Goal: Register for event/course

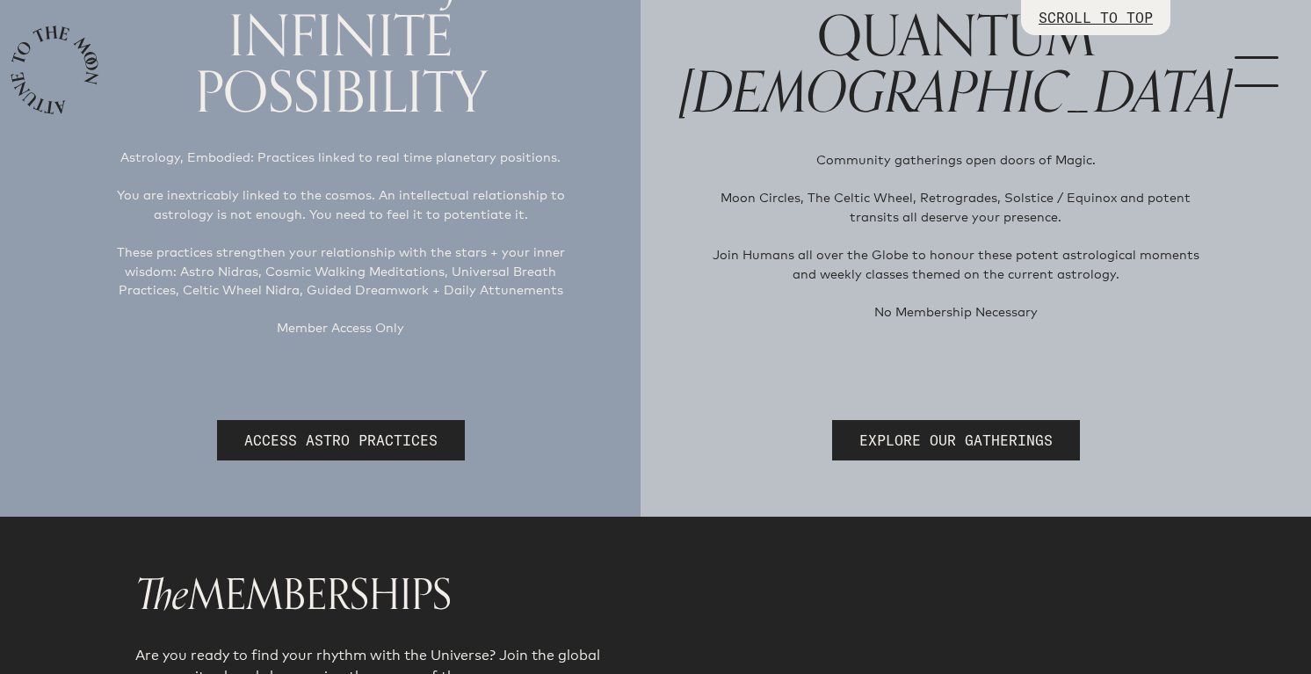
scroll to position [262, 0]
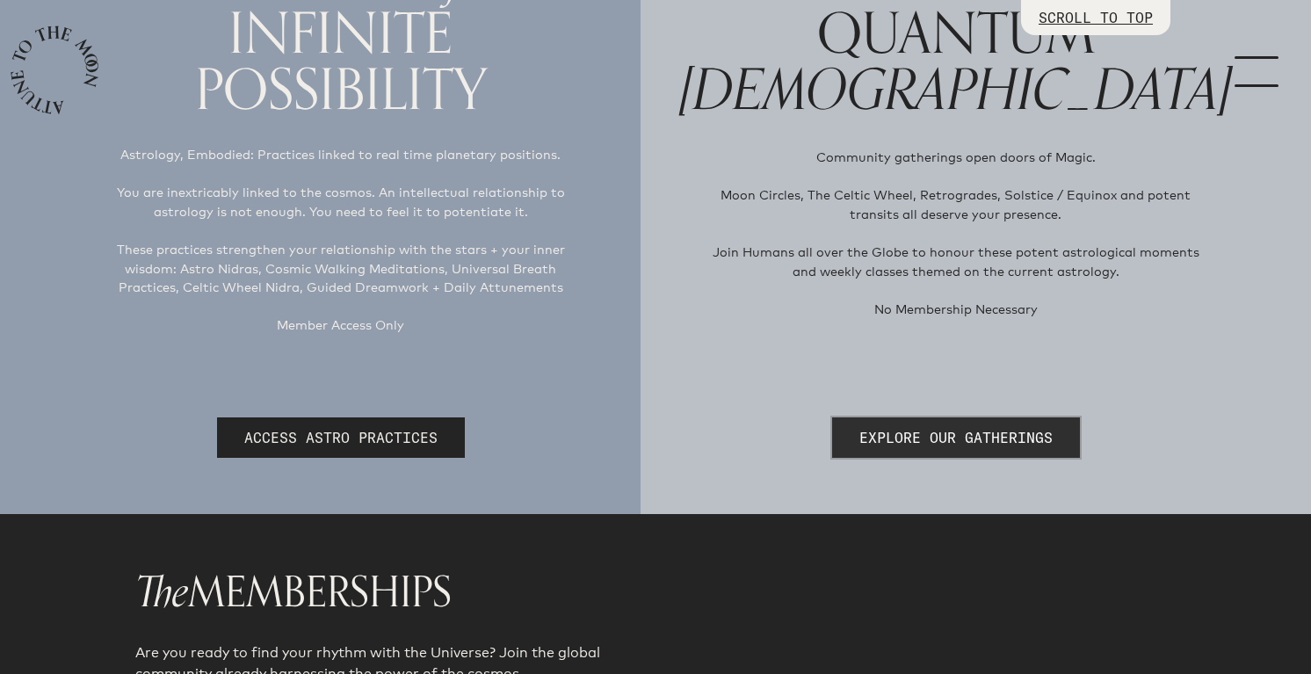
click at [902, 417] on link "EXPLORE OUR GATHERINGS" at bounding box center [956, 437] width 248 height 40
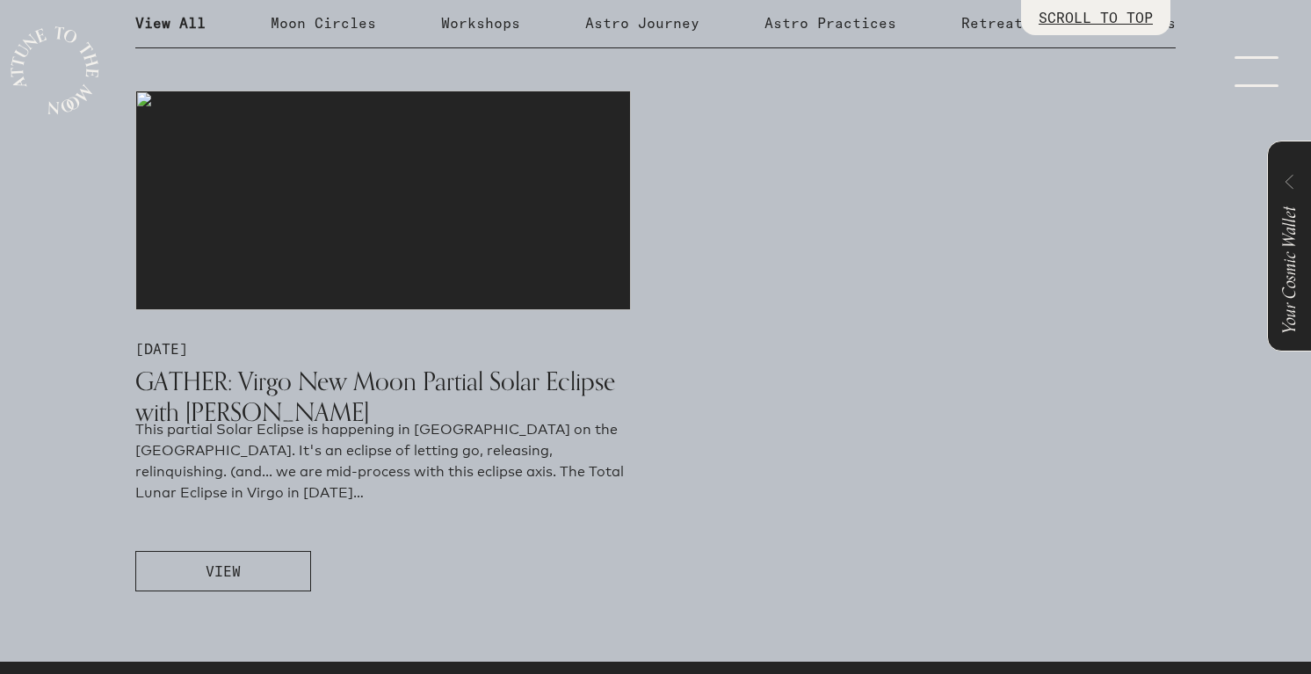
scroll to position [969, 0]
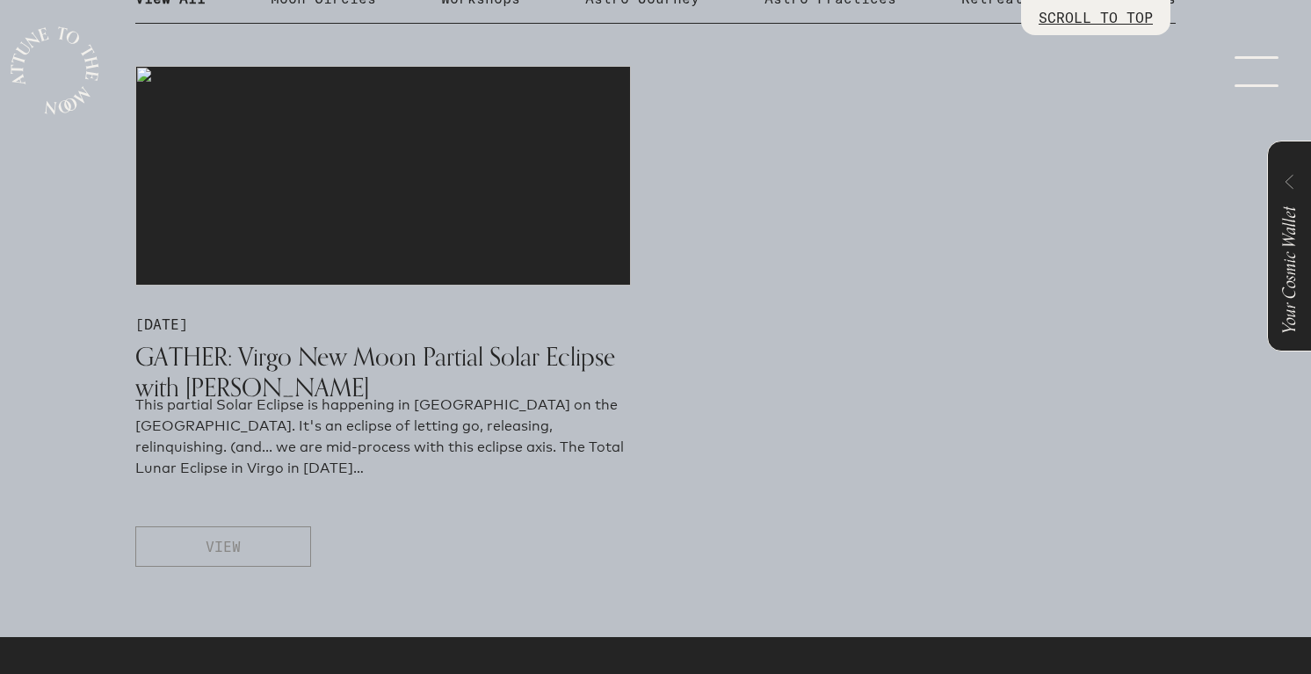
click at [293, 536] on button "VIEW" at bounding box center [223, 546] width 176 height 40
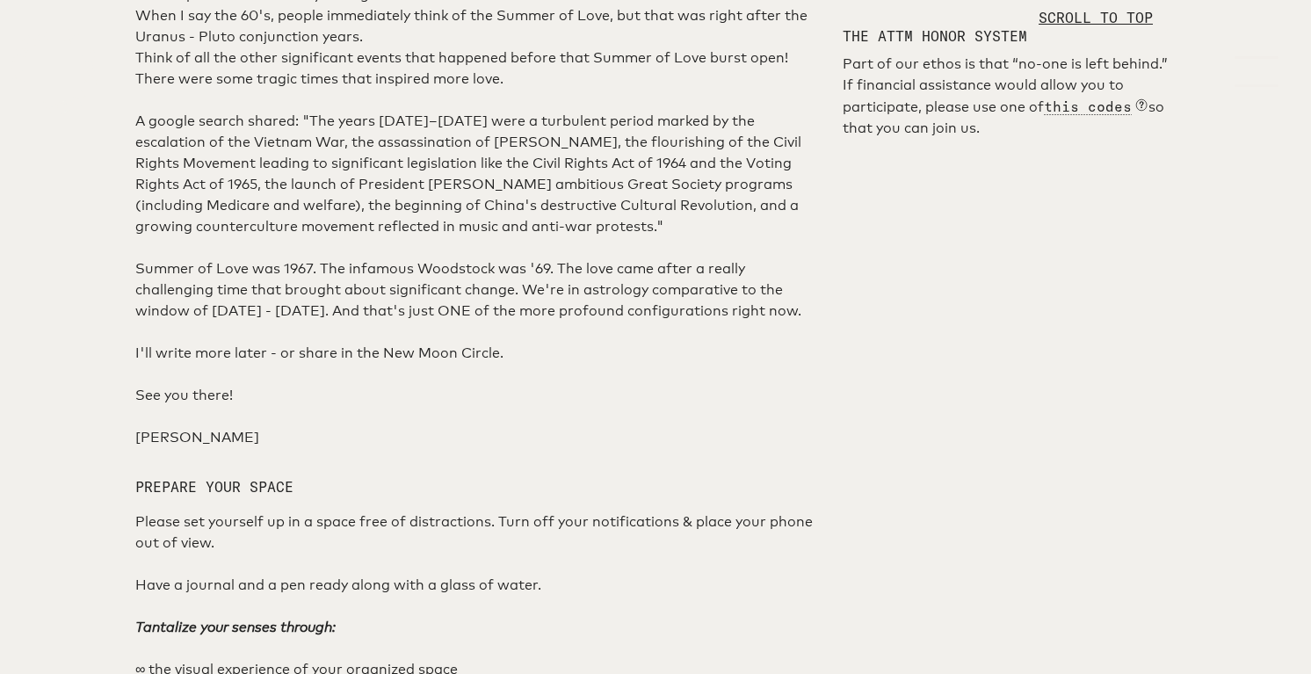
scroll to position [1035, 0]
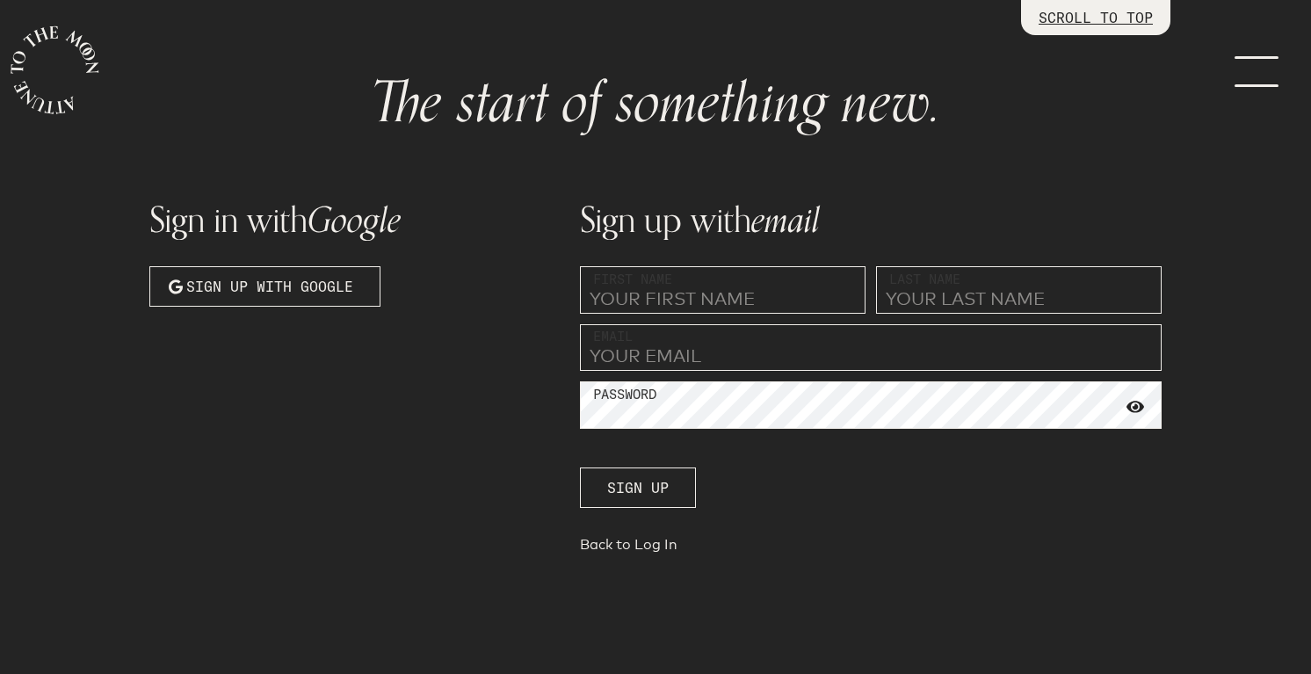
scroll to position [95, 0]
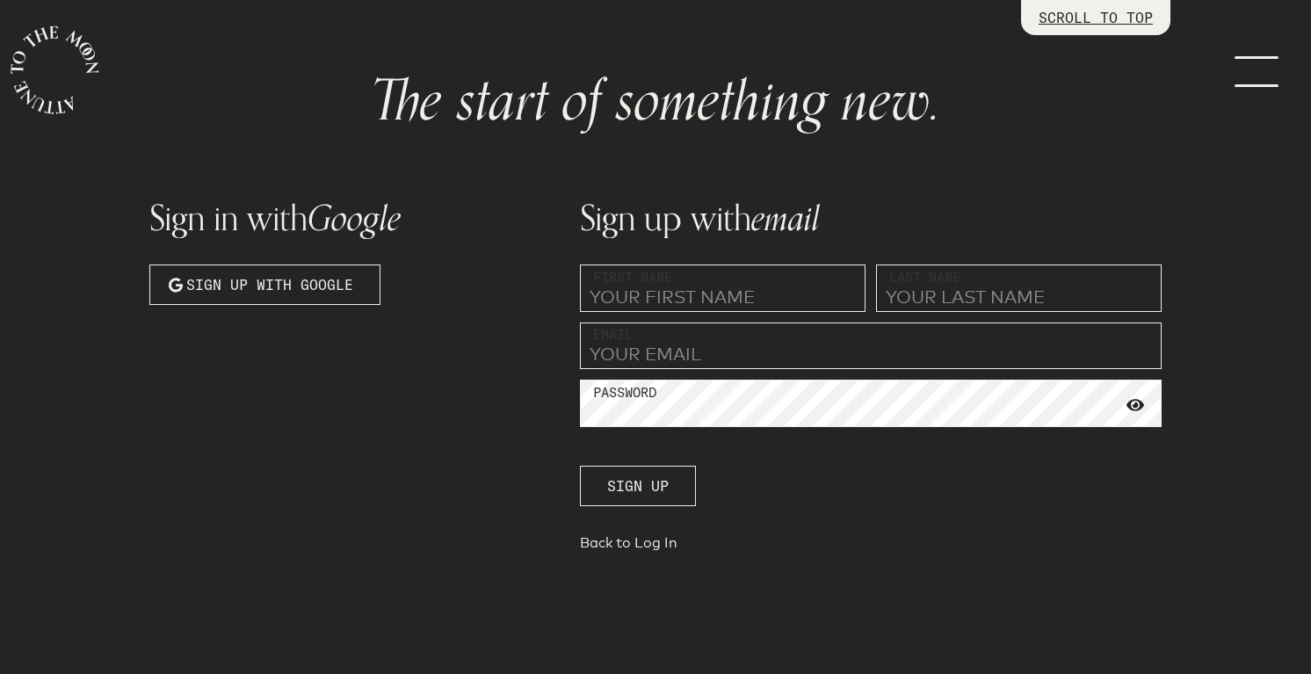
click at [705, 267] on input "text" at bounding box center [723, 287] width 286 height 47
click at [700, 297] on input "text" at bounding box center [723, 287] width 286 height 47
click at [858, 291] on input "[PERSON_NAME]" at bounding box center [723, 287] width 286 height 47
type input "[PERSON_NAME]"
click at [882, 293] on input "text" at bounding box center [1019, 287] width 286 height 47
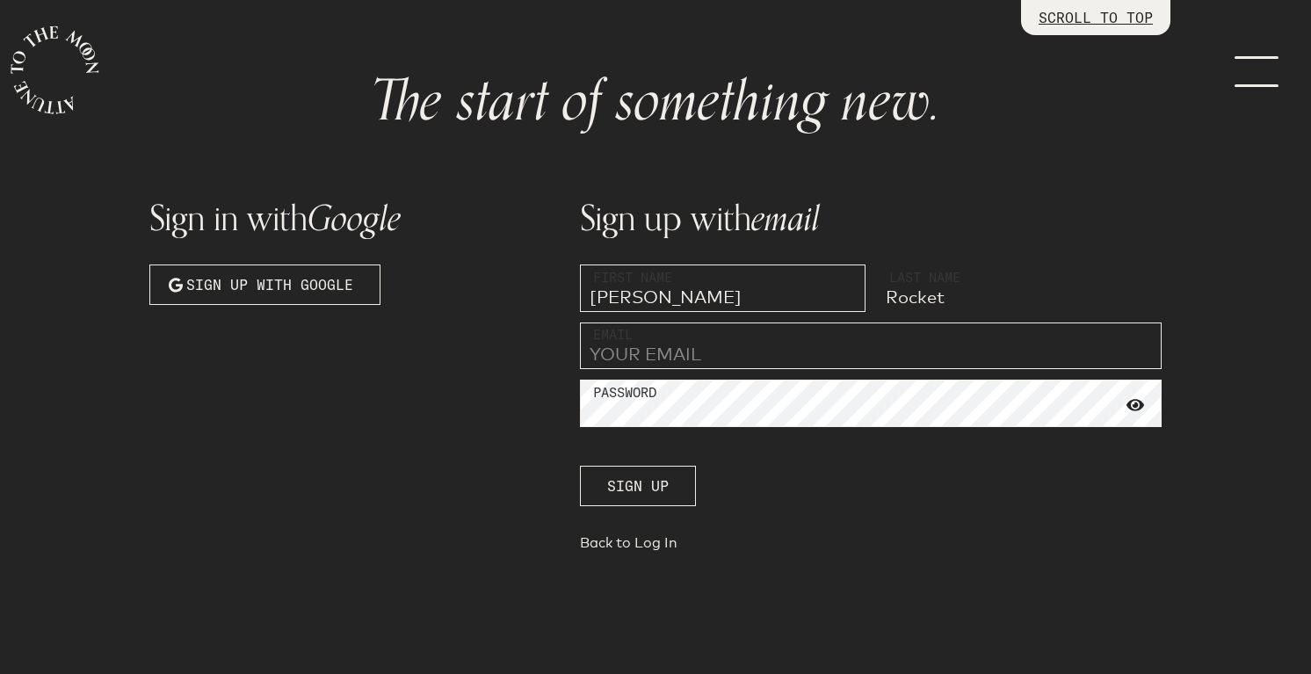
type input "Rocket"
click at [763, 347] on input "email" at bounding box center [871, 345] width 582 height 47
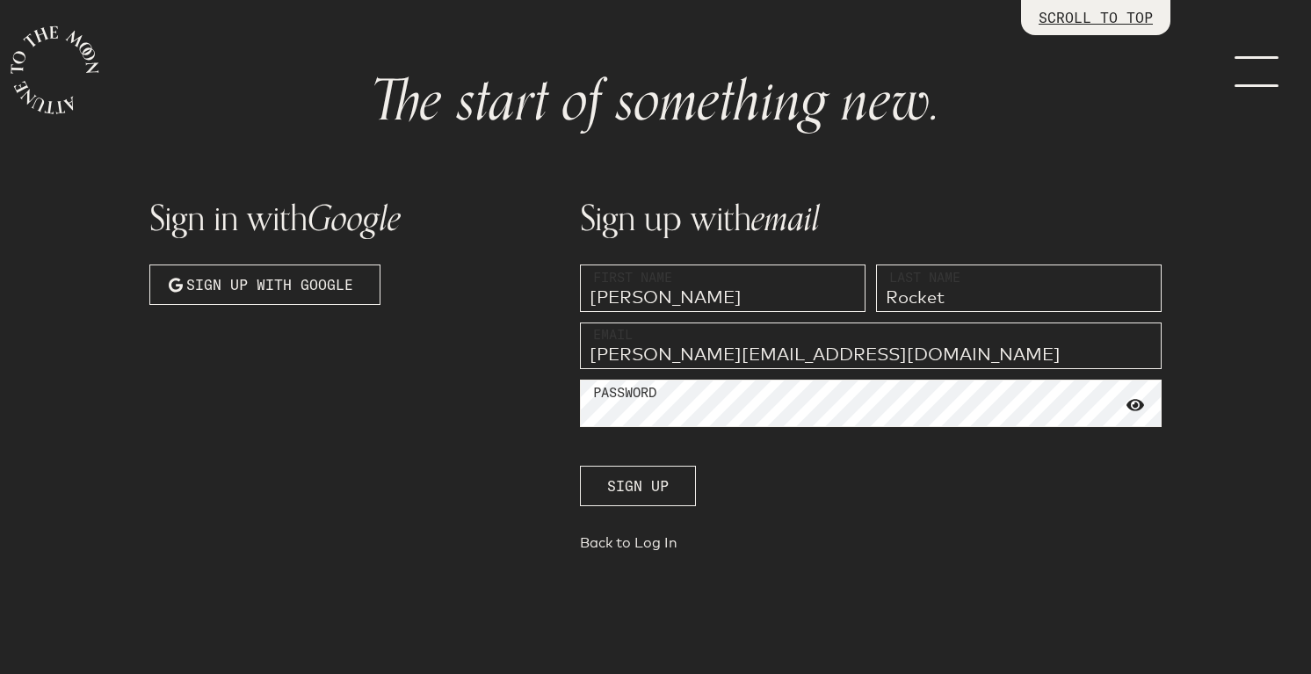
click at [782, 358] on input "[PERSON_NAME][EMAIL_ADDRESS][DOMAIN_NAME]" at bounding box center [871, 345] width 582 height 47
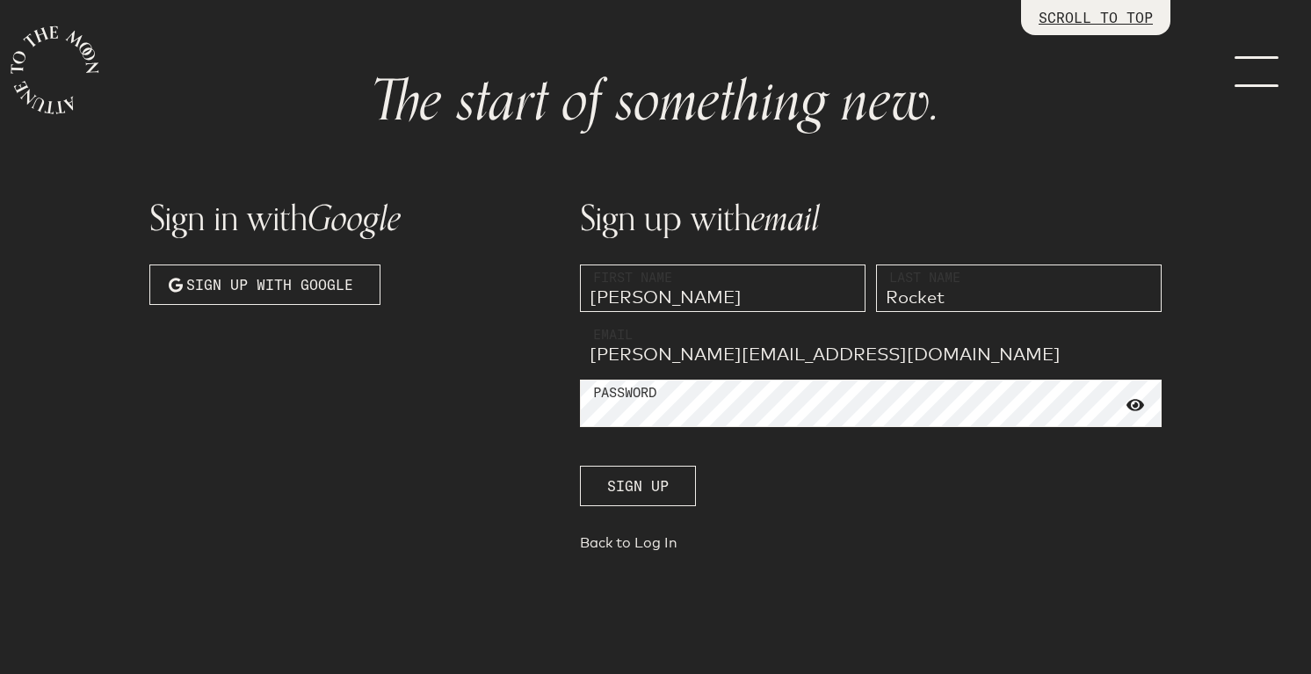
type input "[PERSON_NAME][EMAIL_ADDRESS][DOMAIN_NAME]"
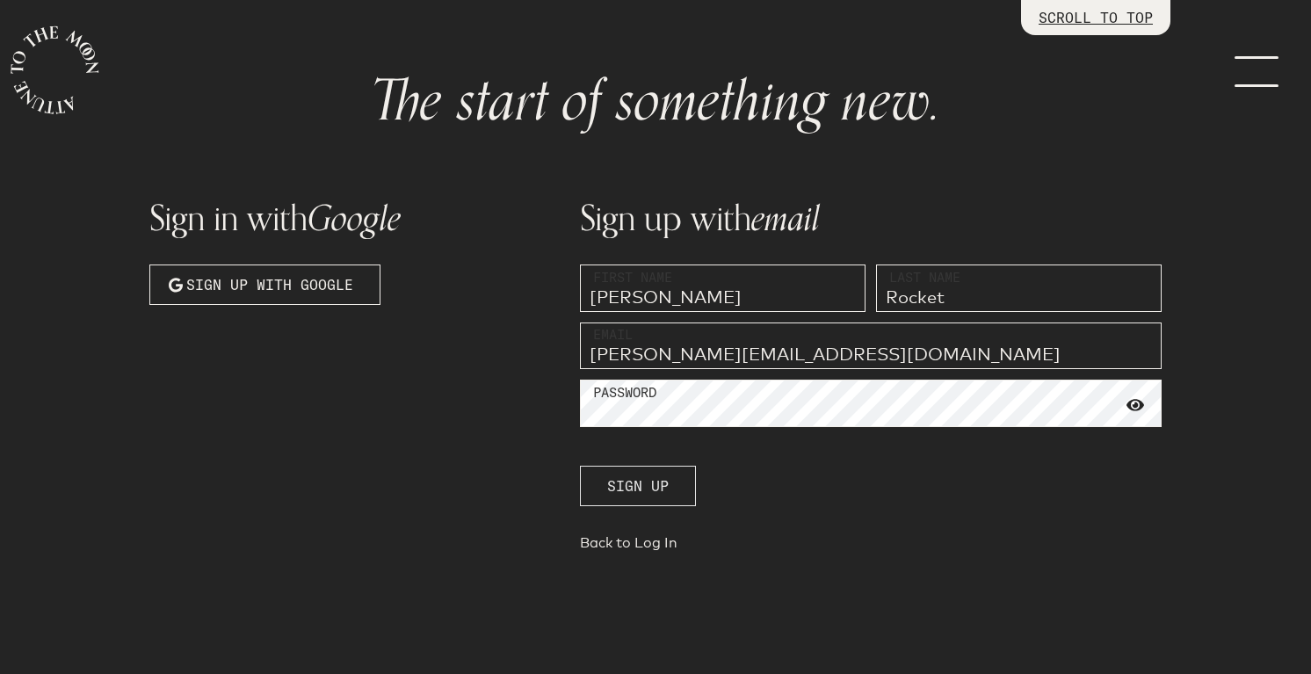
click at [676, 489] on button "Sign up" at bounding box center [638, 486] width 116 height 40
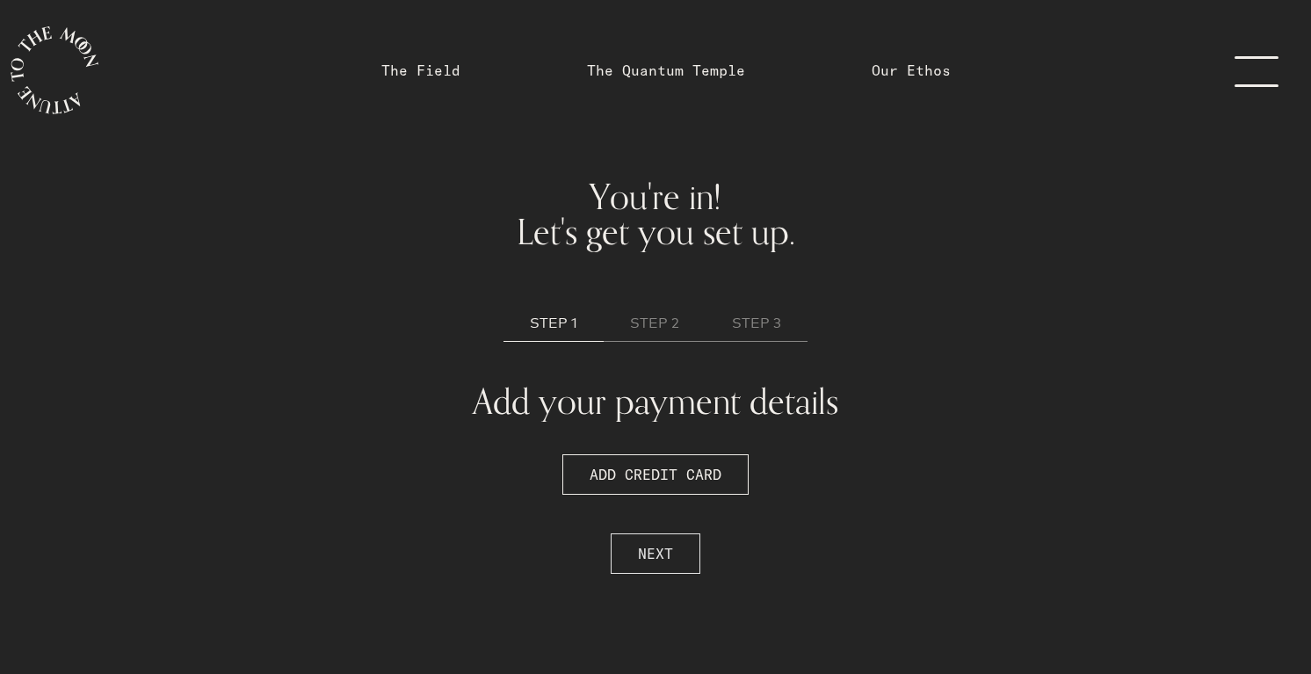
click at [674, 556] on button "NEXT" at bounding box center [656, 553] width 90 height 40
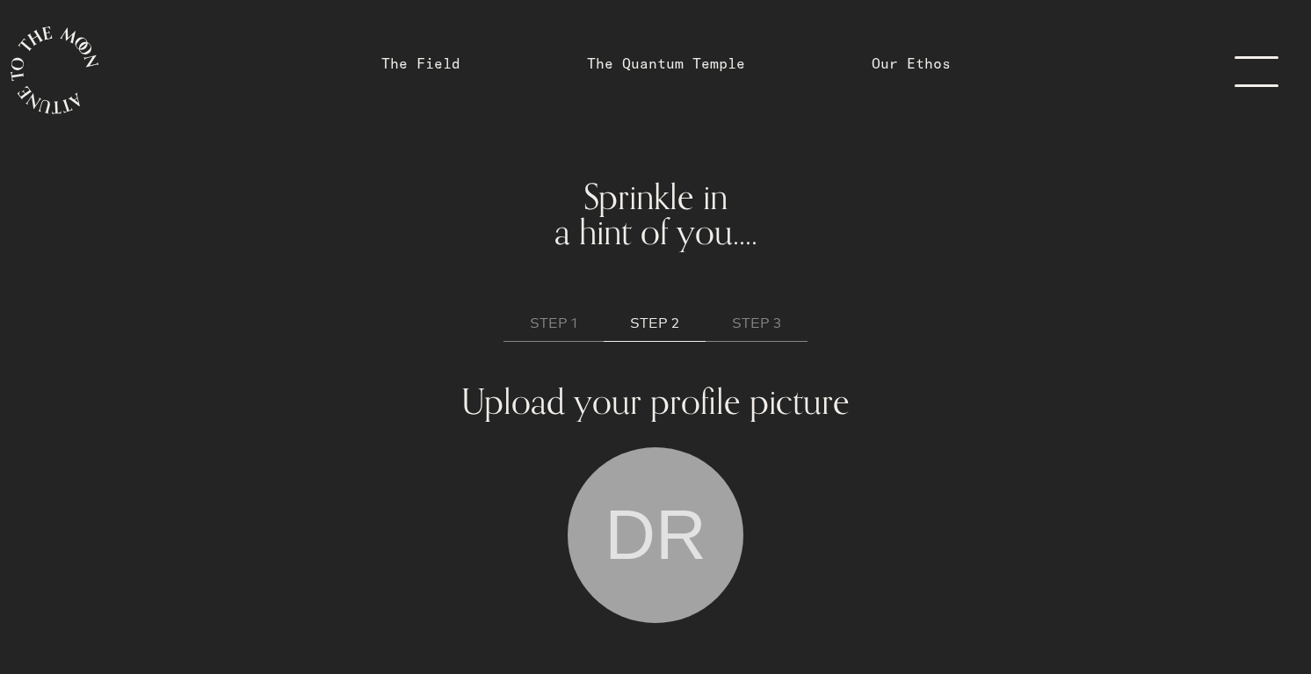
scroll to position [56, 0]
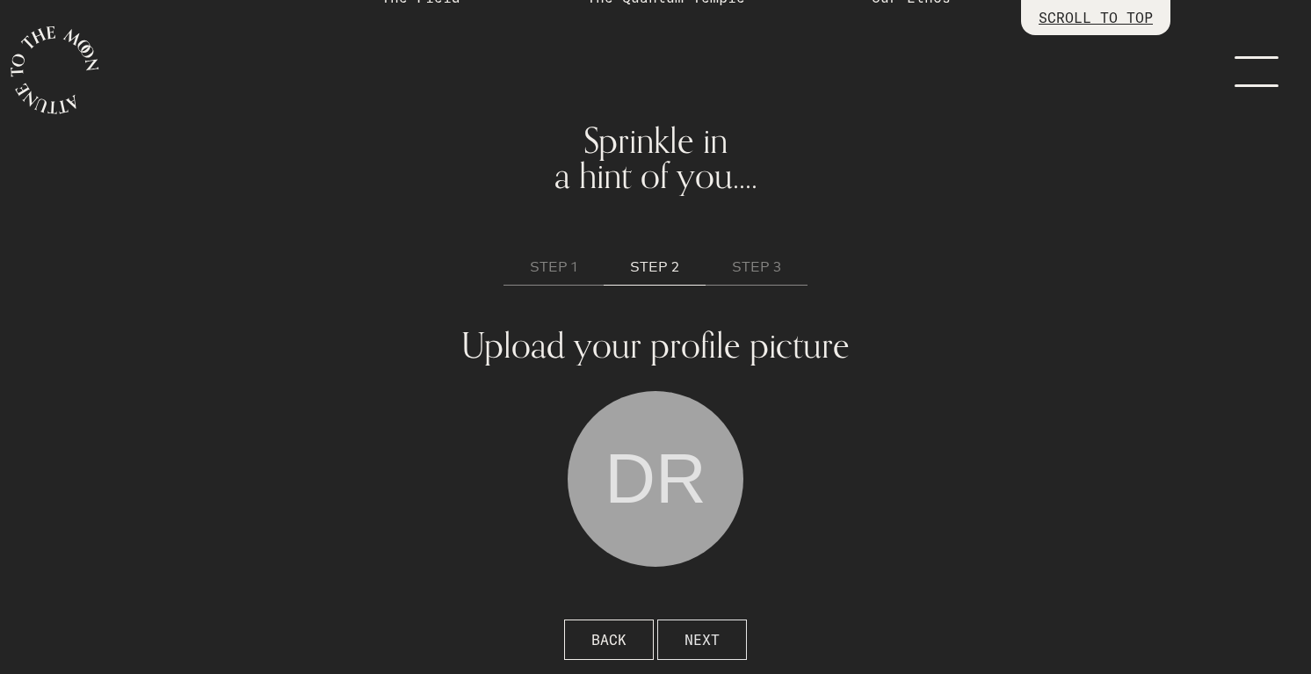
click at [701, 643] on span "NEXT" at bounding box center [701, 639] width 35 height 21
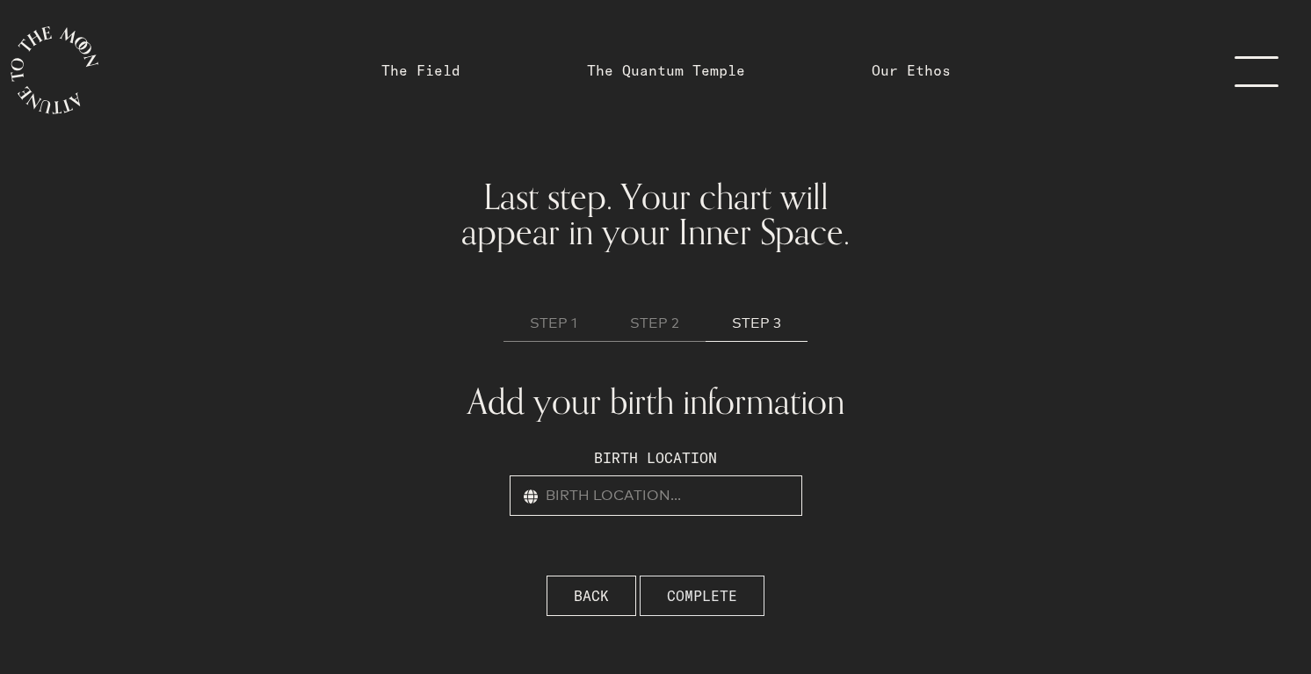
scroll to position [0, 0]
click at [681, 518] on div "Birth location" at bounding box center [656, 482] width 314 height 90
click at [681, 497] on input "text" at bounding box center [656, 495] width 293 height 40
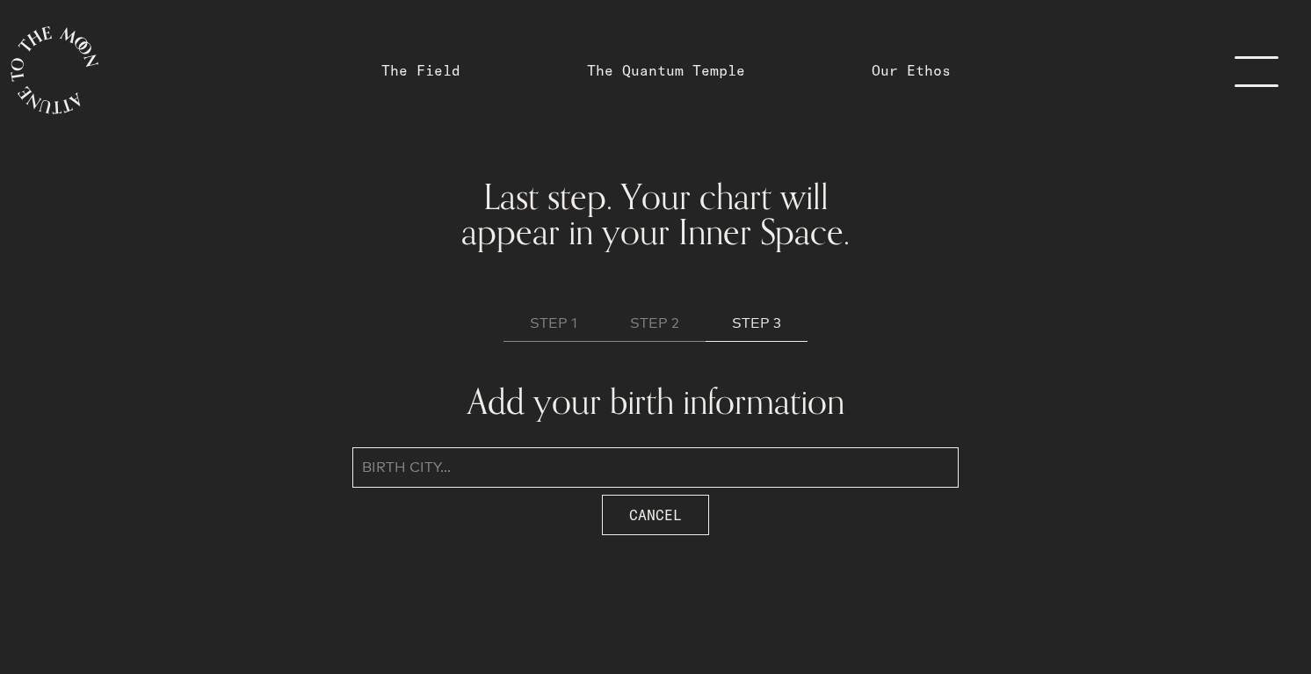
click at [645, 447] on input "text" at bounding box center [655, 467] width 606 height 40
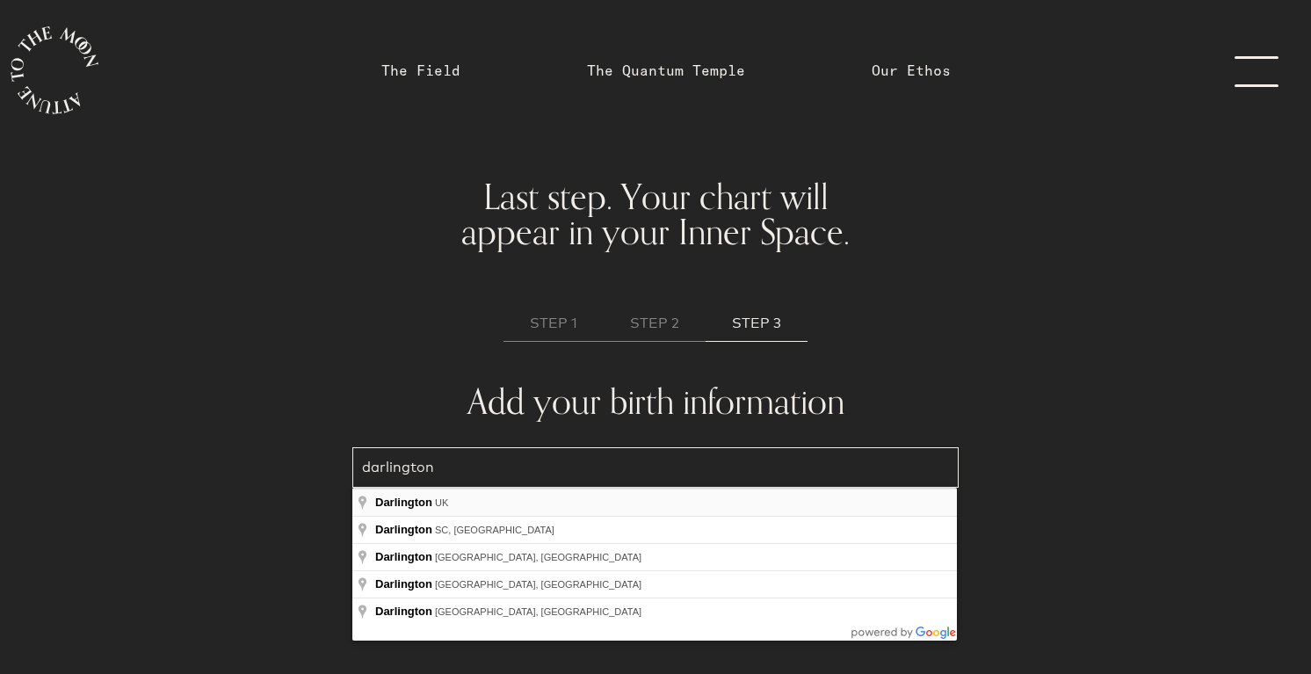
type input "[GEOGRAPHIC_DATA], [GEOGRAPHIC_DATA]"
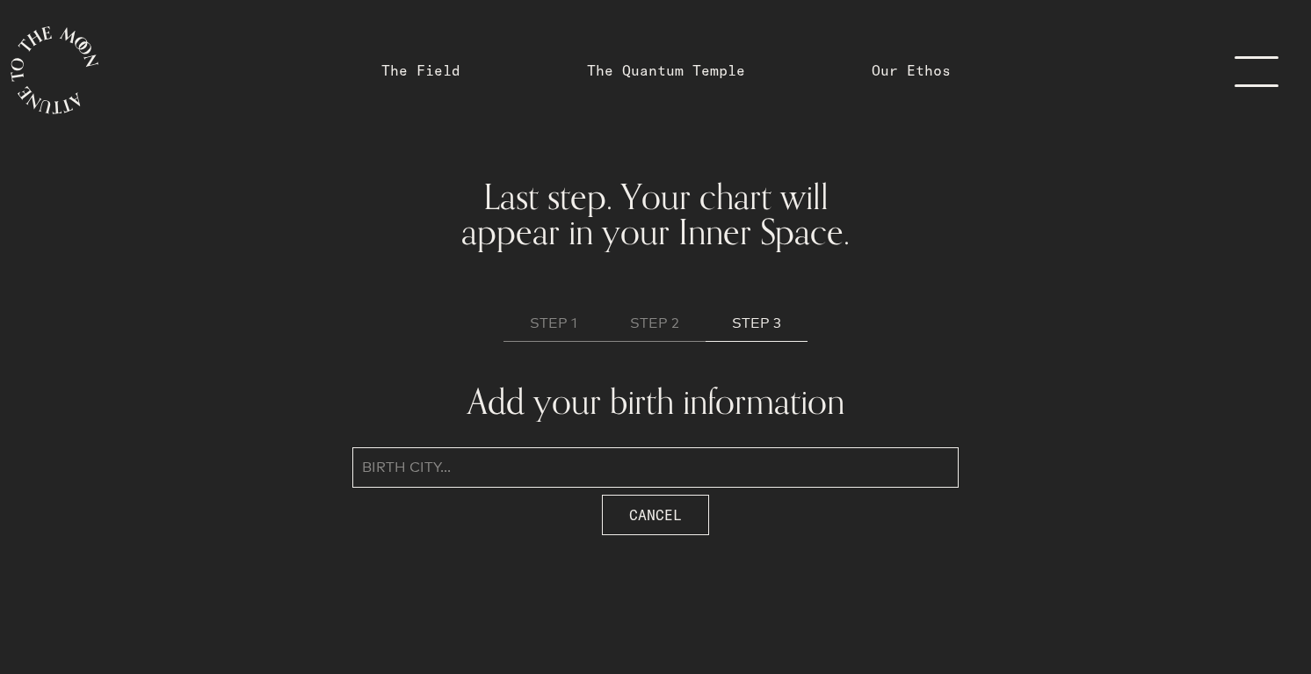
type input "[GEOGRAPHIC_DATA], [GEOGRAPHIC_DATA]"
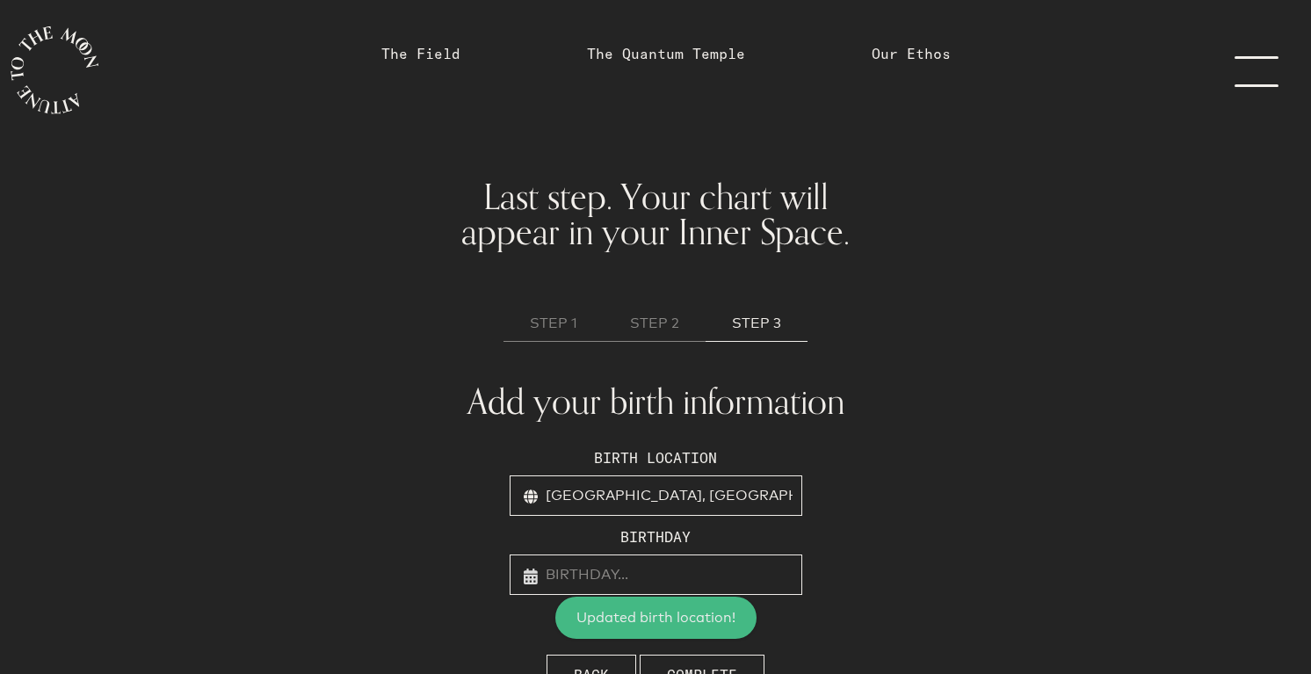
scroll to position [35, 0]
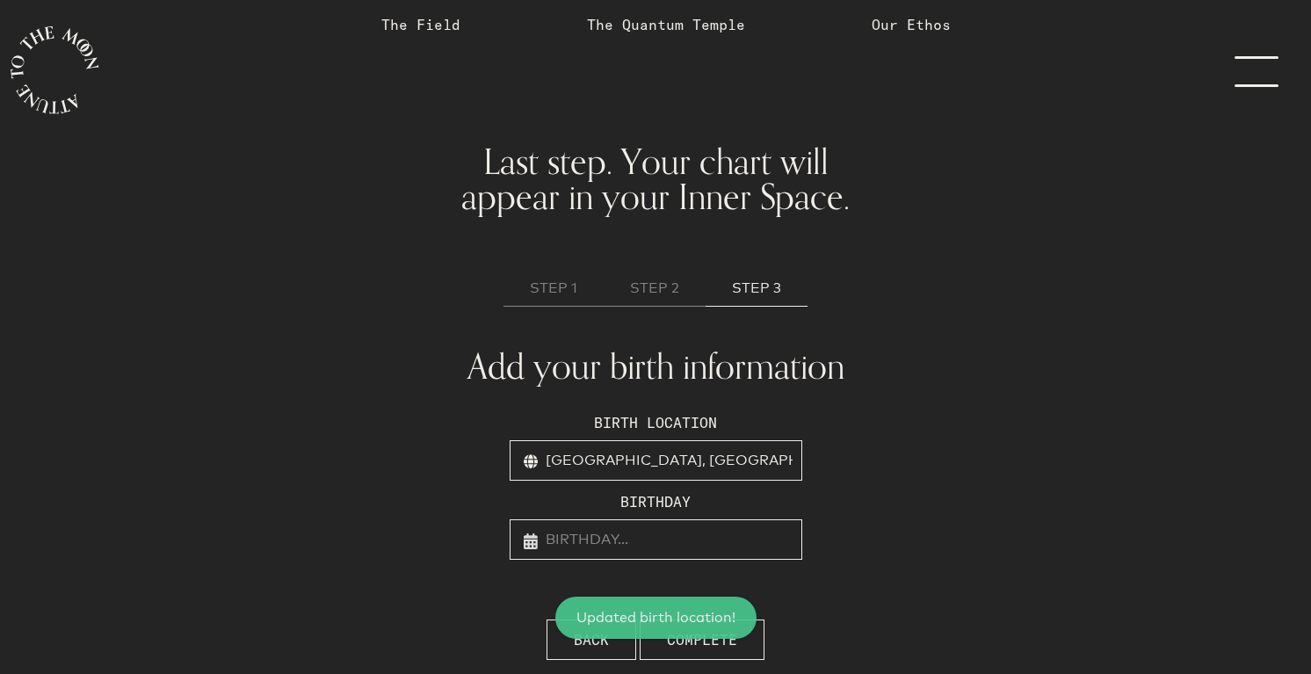
click at [658, 485] on div "Birth location [GEOGRAPHIC_DATA], [DEMOGRAPHIC_DATA] Birthday January February …" at bounding box center [656, 486] width 314 height 169
click at [642, 532] on input "text" at bounding box center [656, 539] width 293 height 40
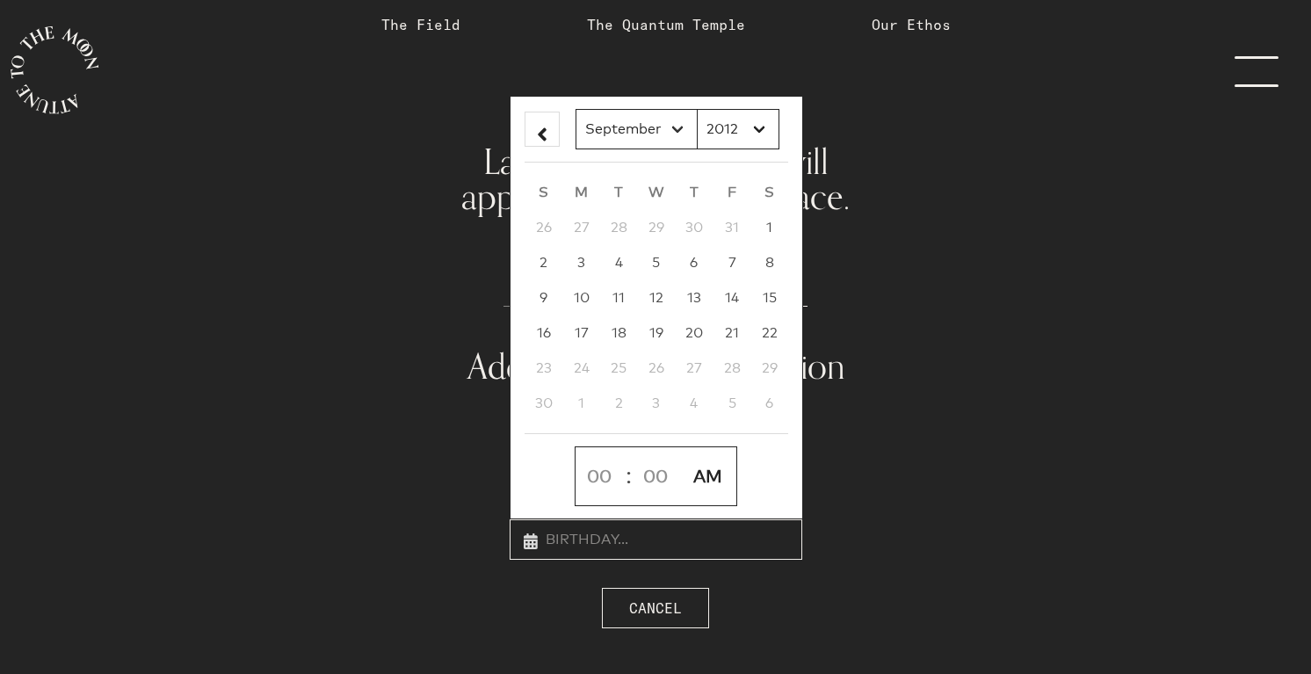
click at [678, 137] on select "January February March April May June July August September October November De…" at bounding box center [637, 129] width 122 height 40
select select "1"
click at [576, 109] on select "January February March April May June July August September October November De…" at bounding box center [637, 129] width 122 height 40
click at [764, 119] on select "2012 2011 2010 2009 2008 2007 2006 2005 2004 2003 2002 2001 2000 1999 1998 1997…" at bounding box center [738, 129] width 83 height 40
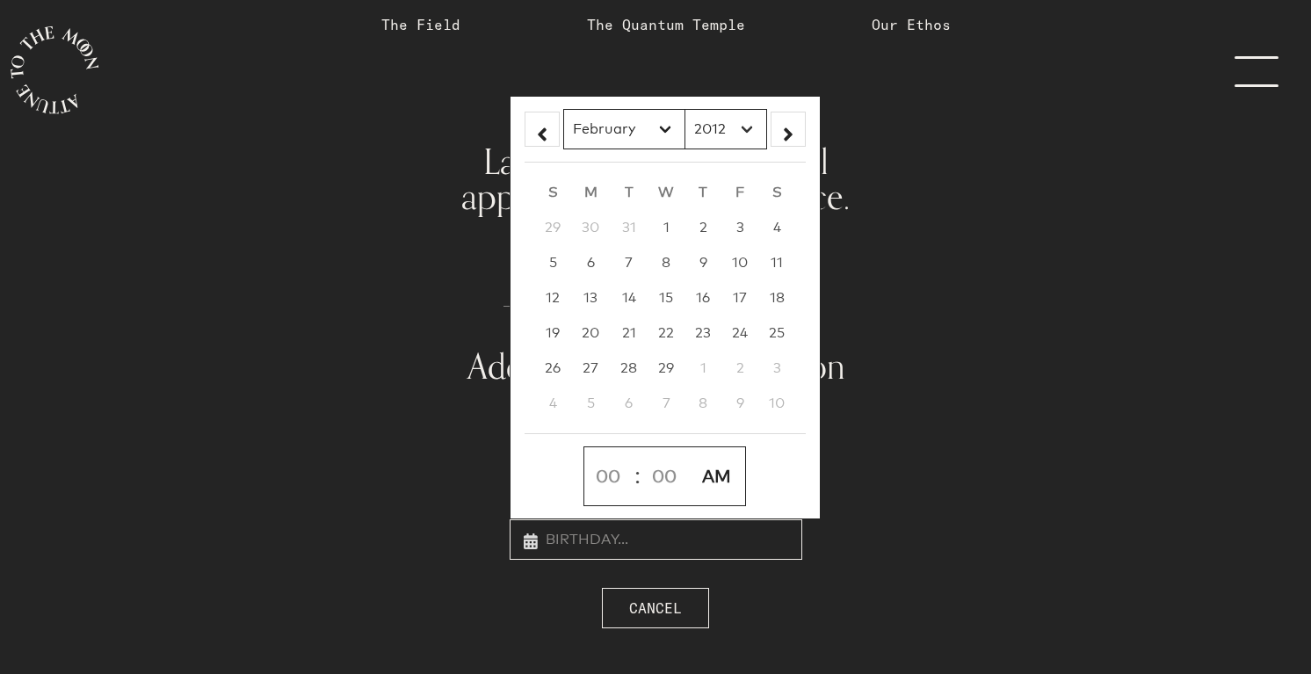
select select "1990"
click at [684, 109] on select "2012 2011 2010 2009 2008 2007 2006 2005 2004 2003 2002 2001 2000 1999 1998 1997…" at bounding box center [725, 129] width 83 height 40
click at [629, 366] on span "27" at bounding box center [628, 367] width 16 height 17
type input "[DATE] 12:00am"
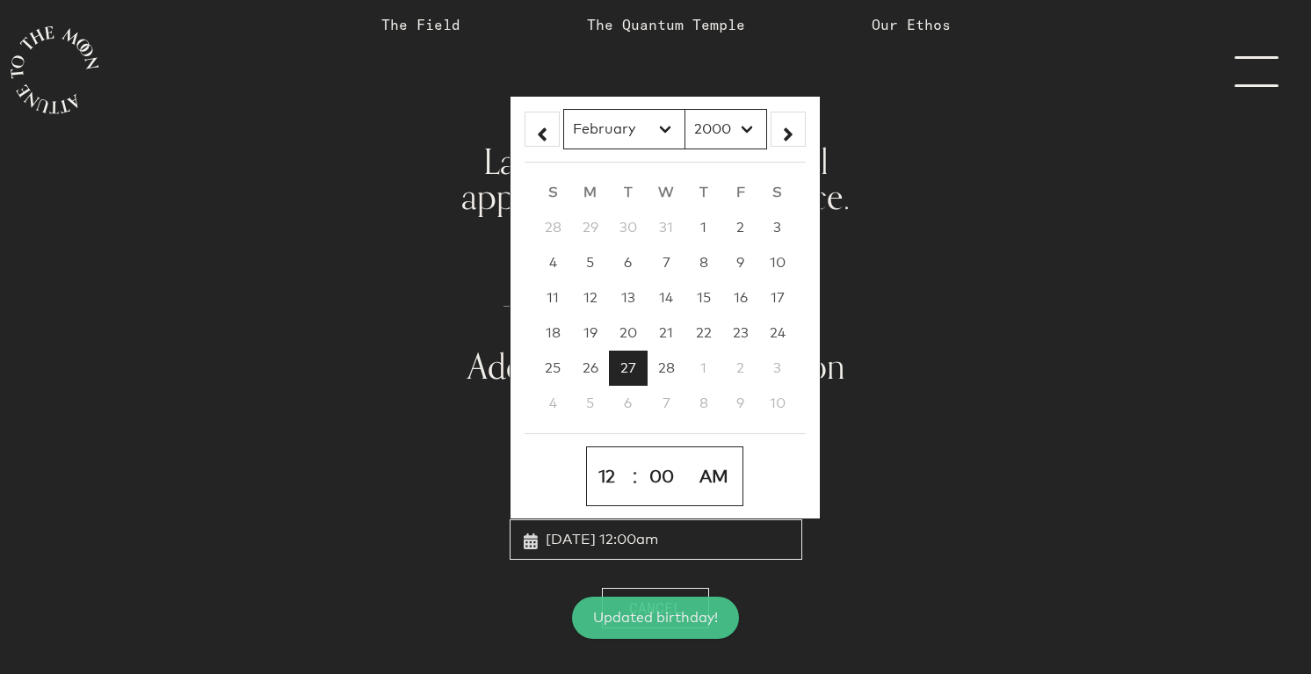
click at [612, 480] on select "1 2 3 4 5 6 7 8 9 10 11 12" at bounding box center [610, 476] width 40 height 44
select select "6"
click at [590, 454] on select "1 2 3 4 5 6 7 8 9 10 11 12" at bounding box center [610, 476] width 40 height 44
type input "[DATE] 6:00am"
click at [667, 487] on select "00 01 02 03 04 05 06 07 08 09 10 11 12 13 14 15 16 17 18 19 20 21 22 23 24 25 2…" at bounding box center [664, 476] width 46 height 44
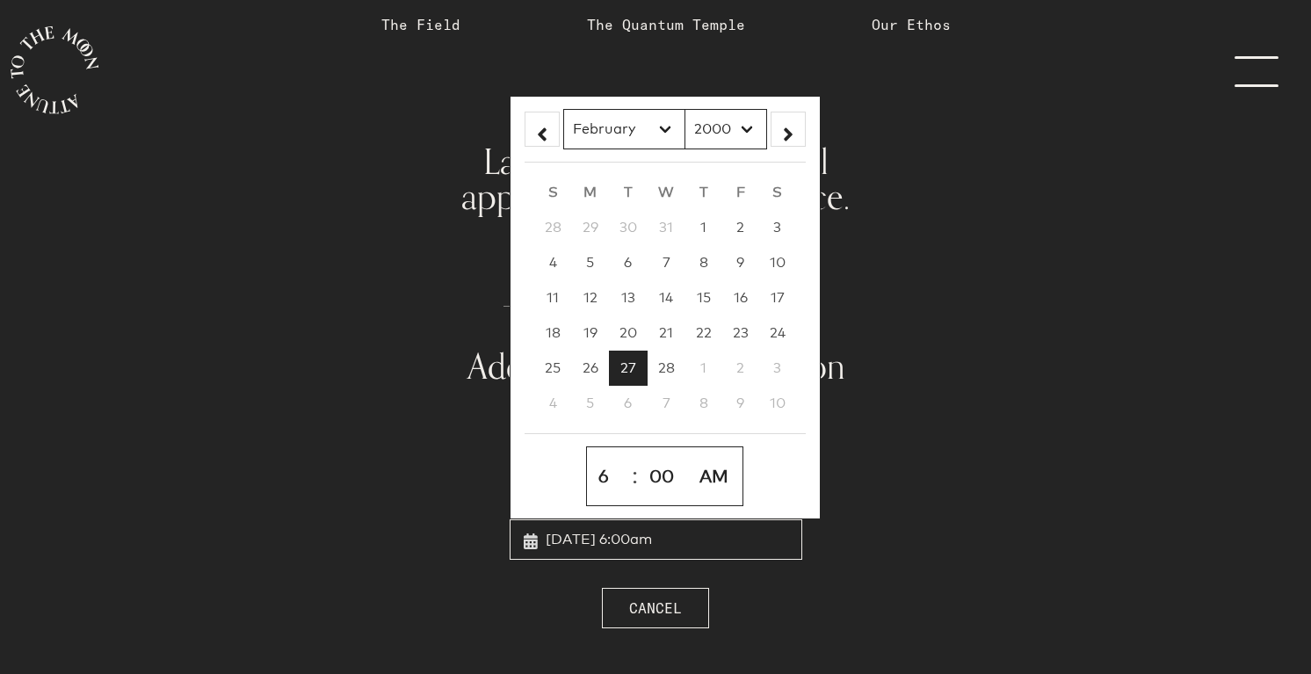
select select "35"
click at [641, 454] on select "00 01 02 03 04 05 06 07 08 09 10 11 12 13 14 15 16 17 18 19 20 21 22 23 24 25 2…" at bounding box center [664, 476] width 46 height 44
type input "[DATE] 6:35am"
click at [667, 482] on select "00 01 02 03 04 05 06 07 08 09 10 11 12 13 14 15 16 17 18 19 20 21 22 23 24 25 2…" at bounding box center [664, 476] width 46 height 44
select select "34"
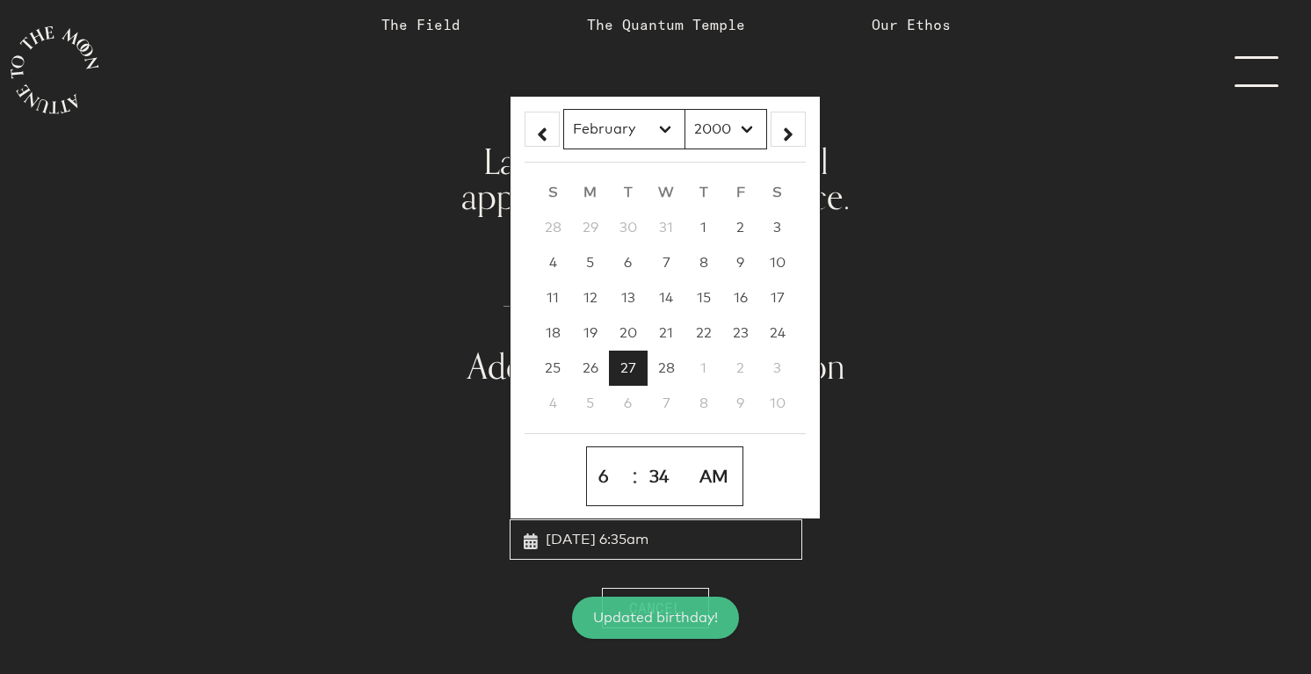
click at [641, 454] on select "00 01 02 03 04 05 06 07 08 09 10 11 12 13 14 15 16 17 18 19 20 21 22 23 24 25 2…" at bounding box center [664, 476] width 46 height 44
type input "[DATE] 6:34am"
click at [726, 467] on select "AM PM" at bounding box center [716, 476] width 50 height 44
select select "PM"
click at [691, 454] on select "AM PM" at bounding box center [716, 476] width 50 height 44
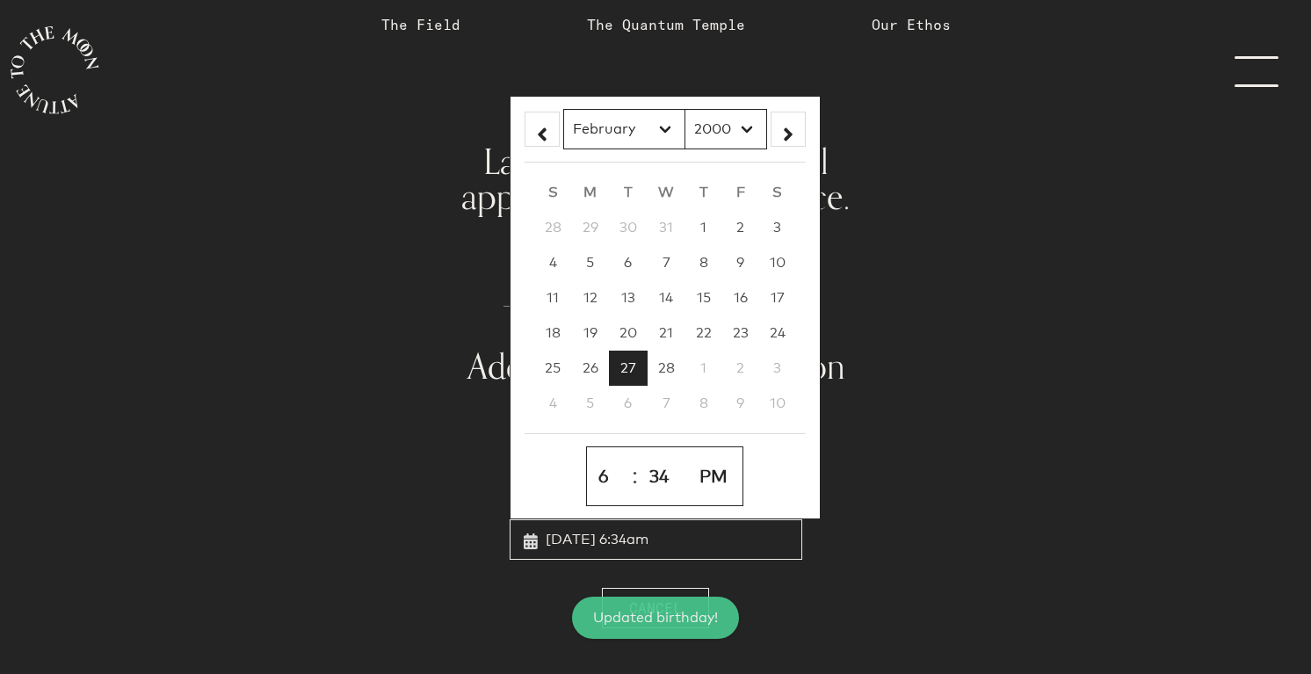
type input "[DATE] 6:34pm"
select select "18"
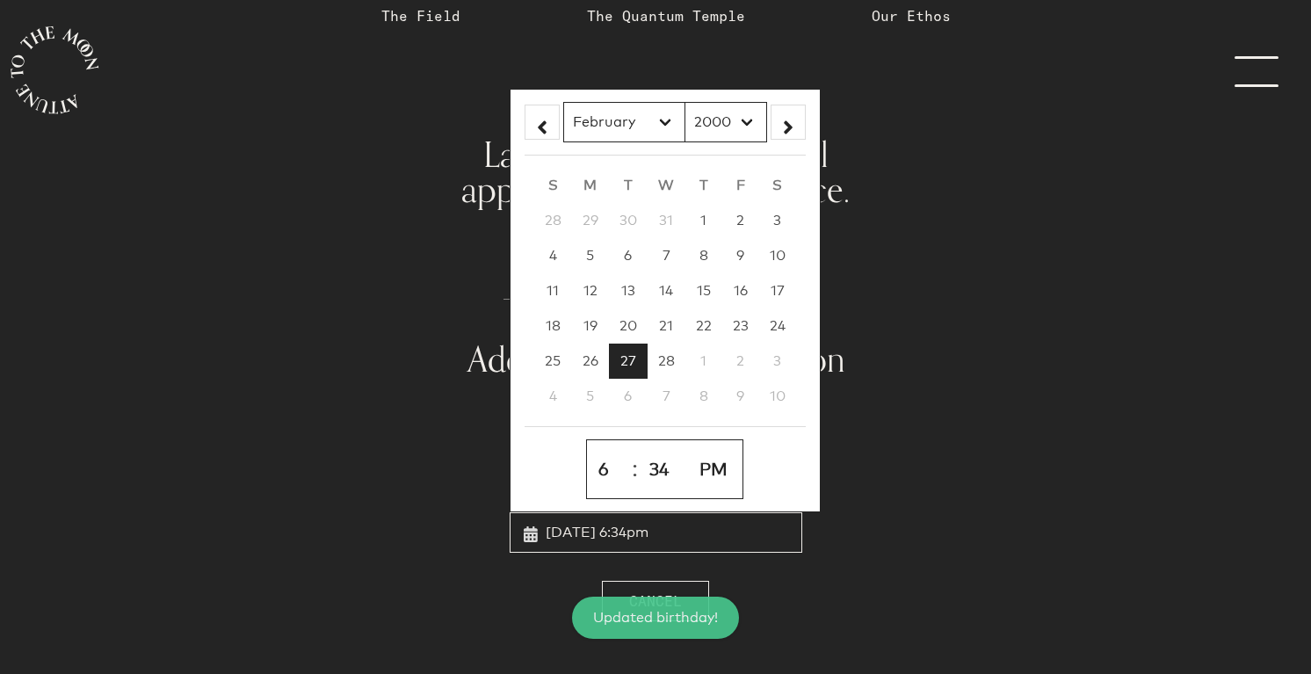
click at [834, 615] on div "Cancel" at bounding box center [655, 597] width 606 height 47
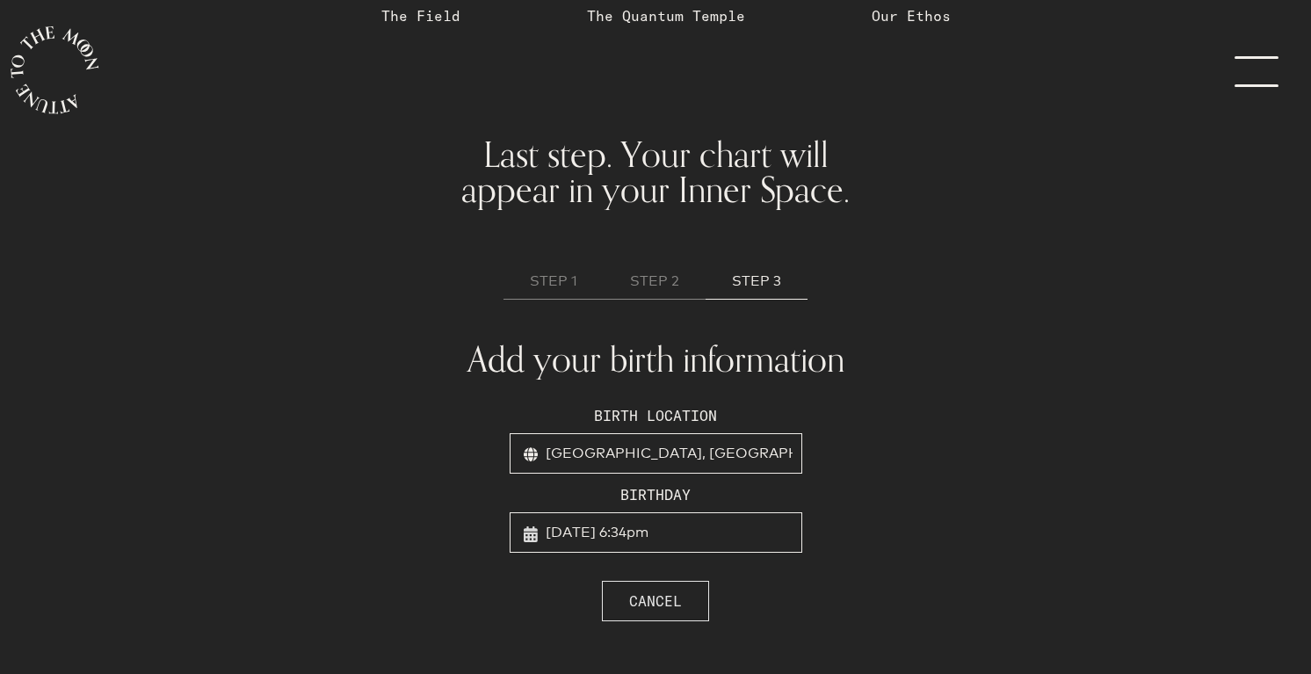
click at [644, 594] on span "Cancel" at bounding box center [655, 600] width 53 height 21
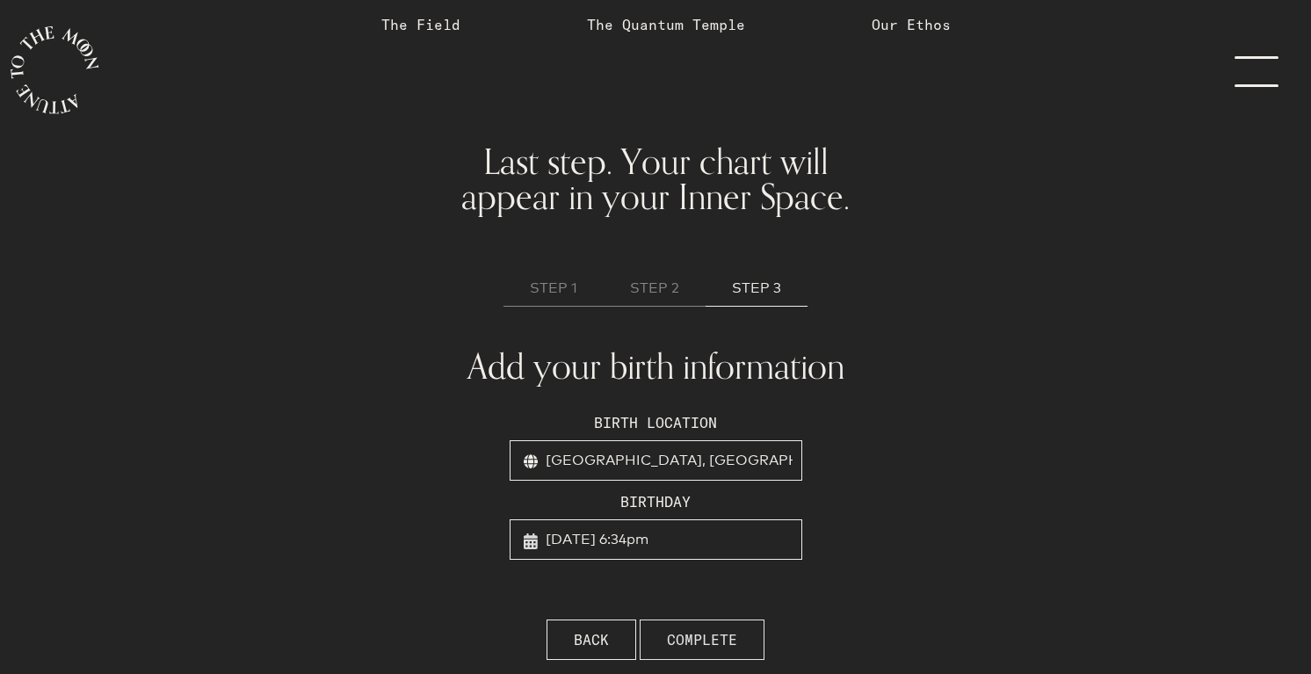
click at [723, 634] on span "COMPLETE" at bounding box center [702, 639] width 70 height 21
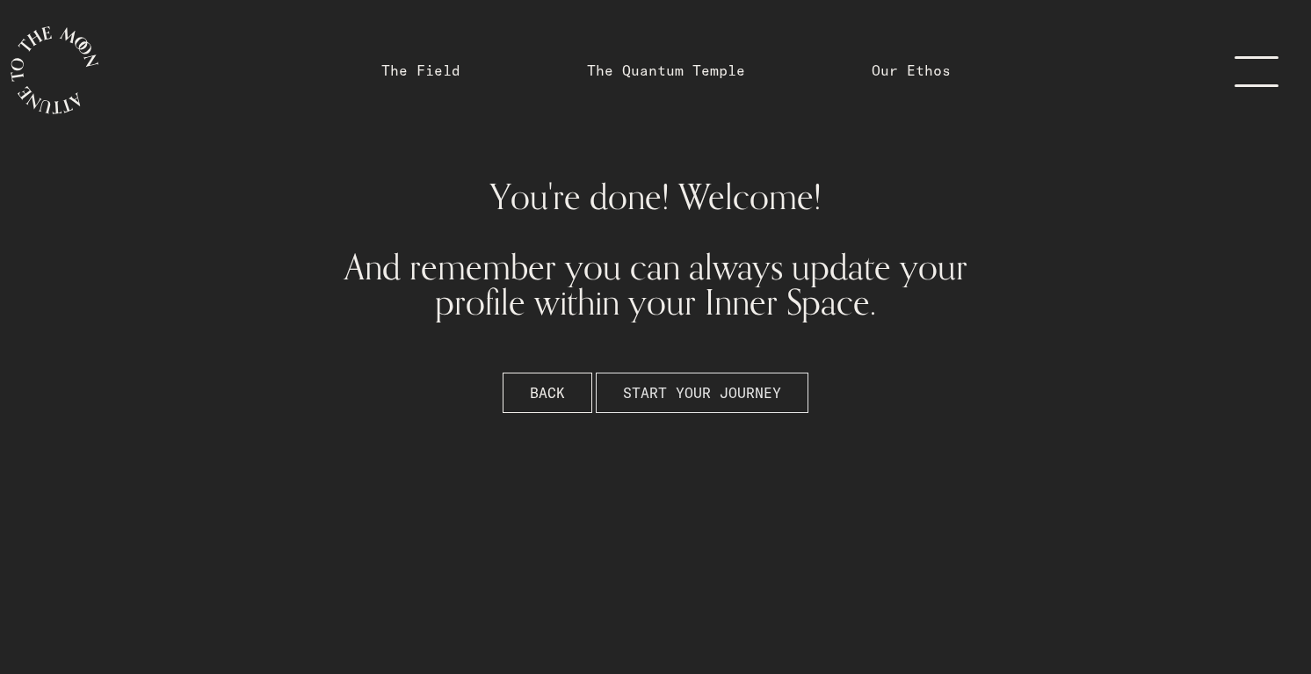
click at [702, 408] on button "START YOUR JOURNEY" at bounding box center [702, 393] width 213 height 40
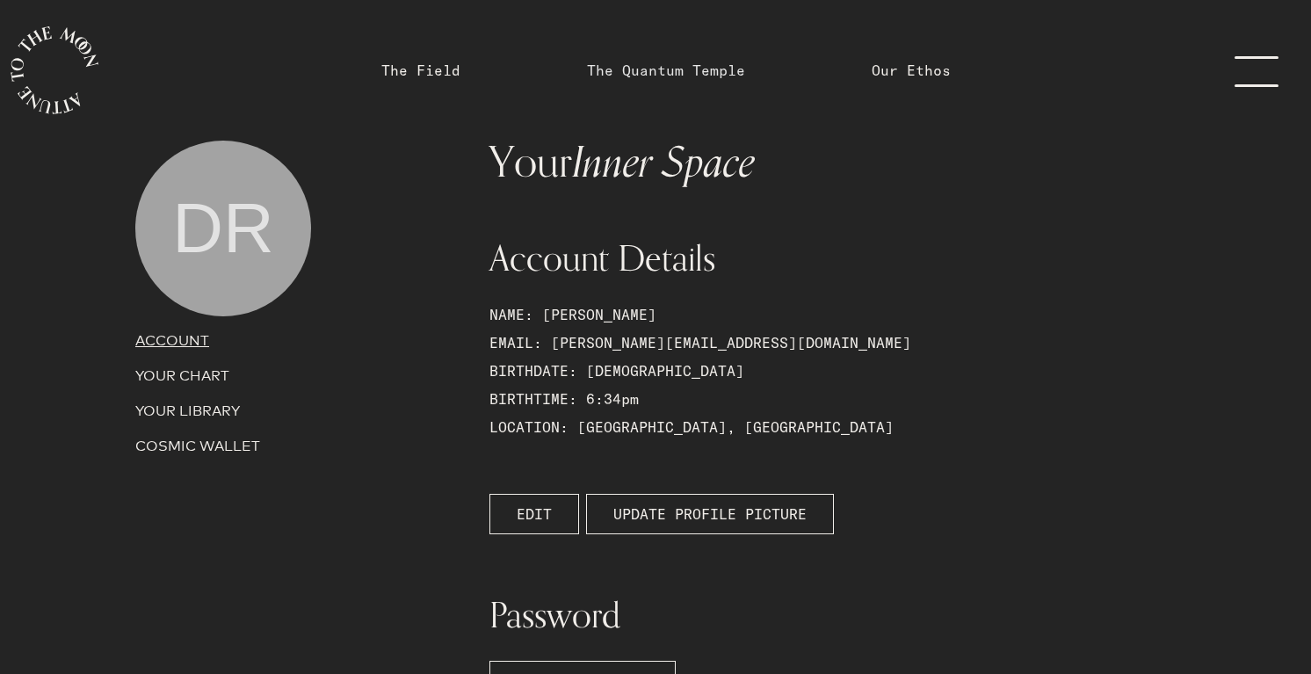
click at [650, 68] on link "The Quantum Temple" at bounding box center [666, 70] width 158 height 21
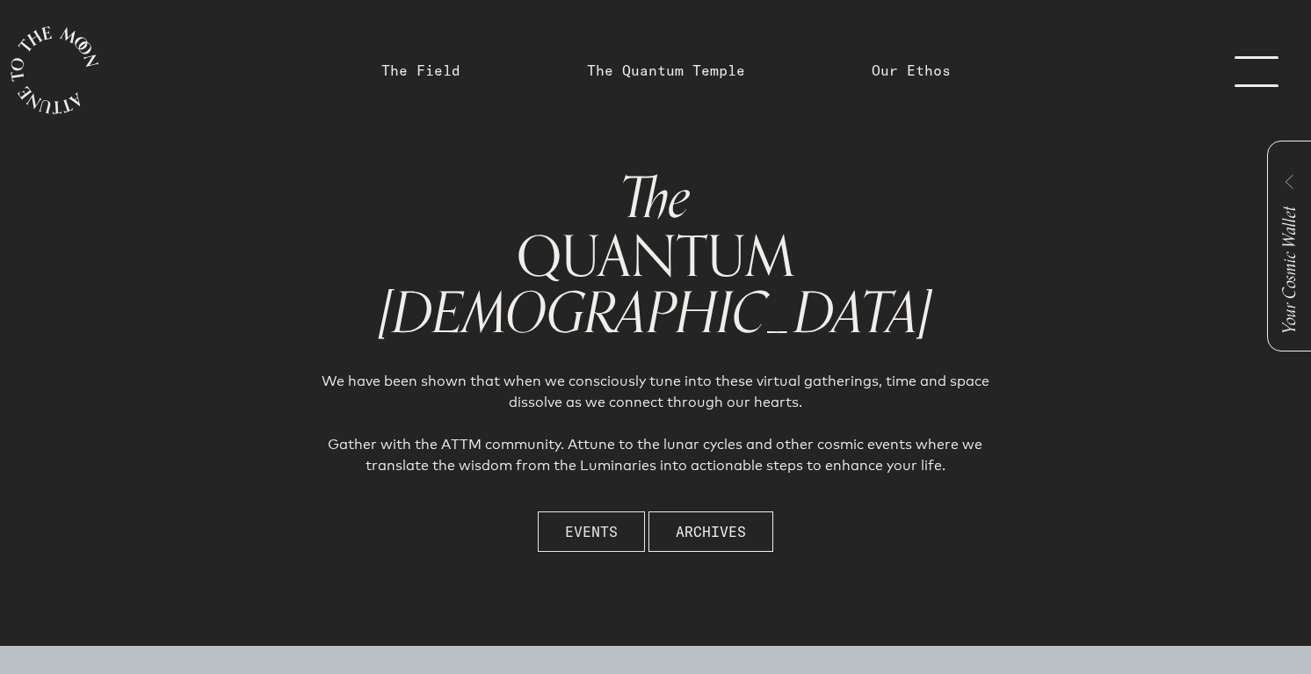
click at [600, 513] on button "Events" at bounding box center [591, 531] width 107 height 40
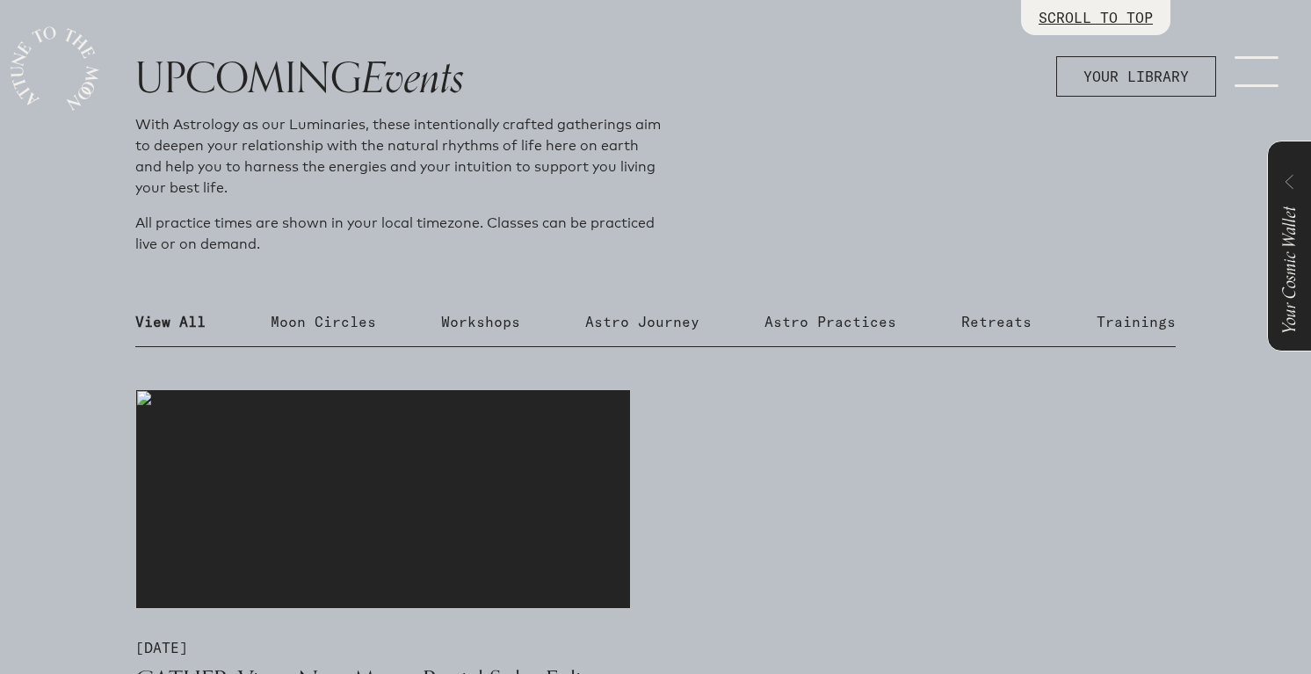
click at [470, 506] on img at bounding box center [383, 499] width 496 height 220
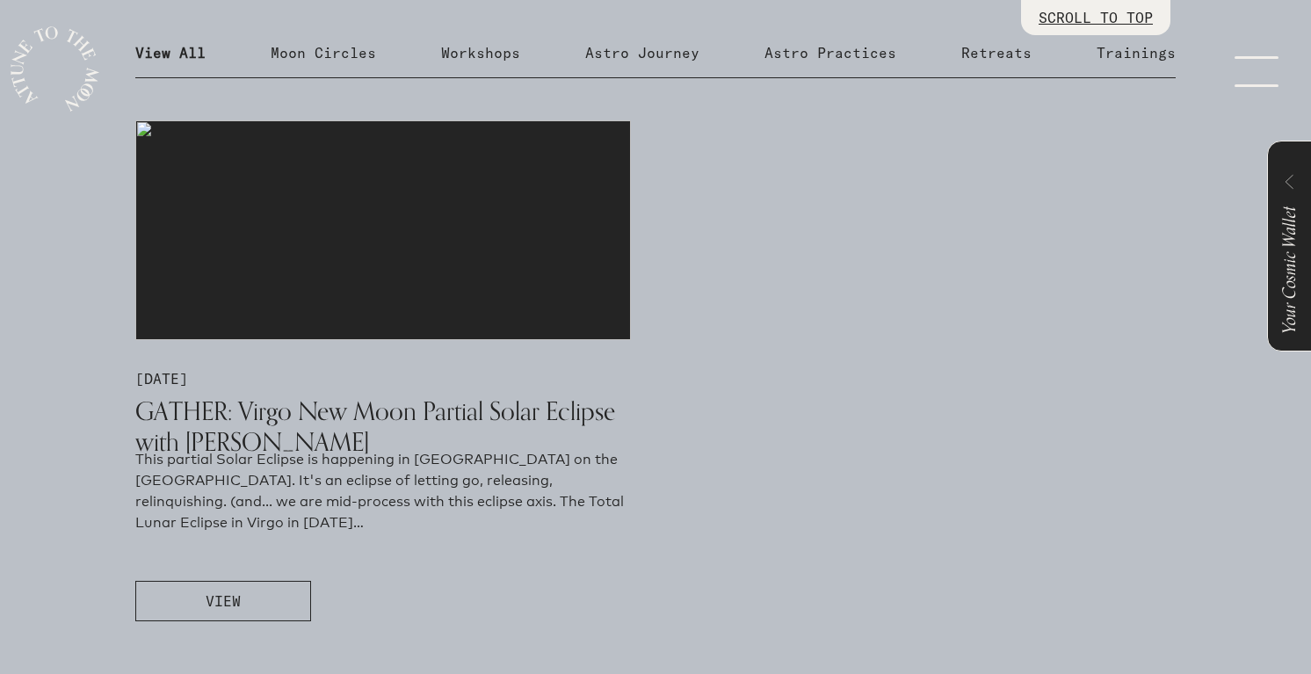
scroll to position [1039, 0]
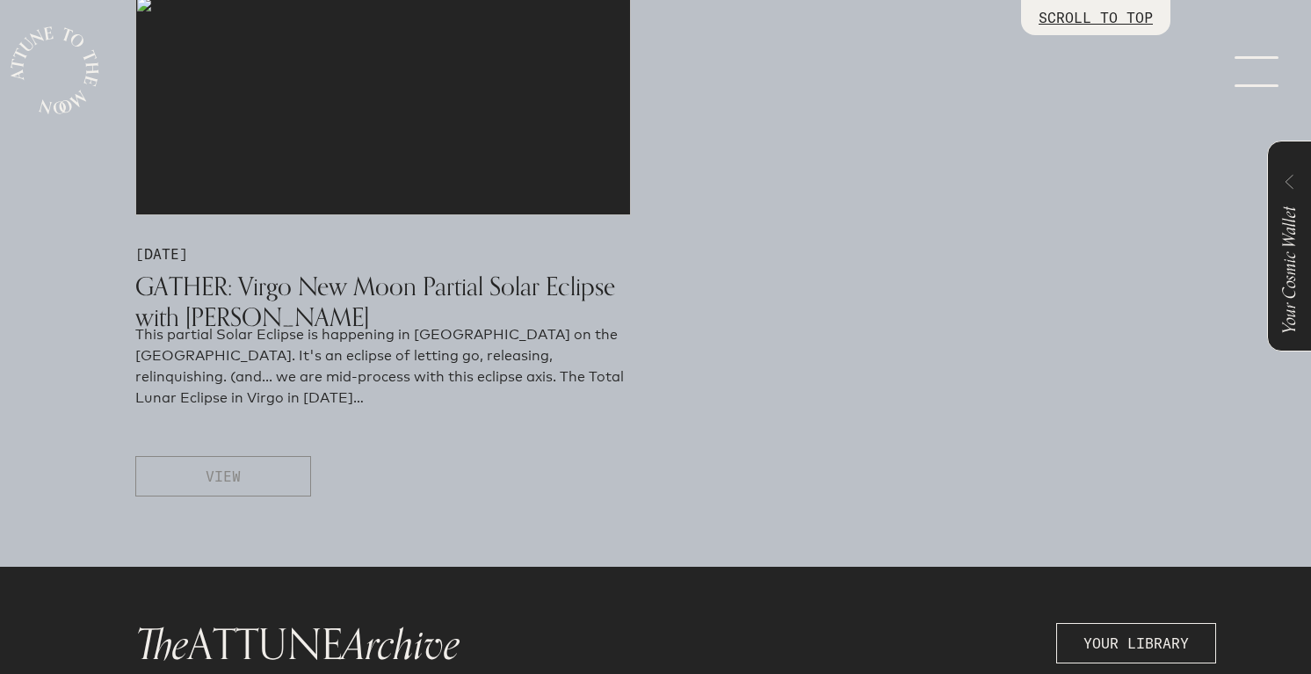
click at [225, 473] on span "VIEW" at bounding box center [223, 476] width 35 height 21
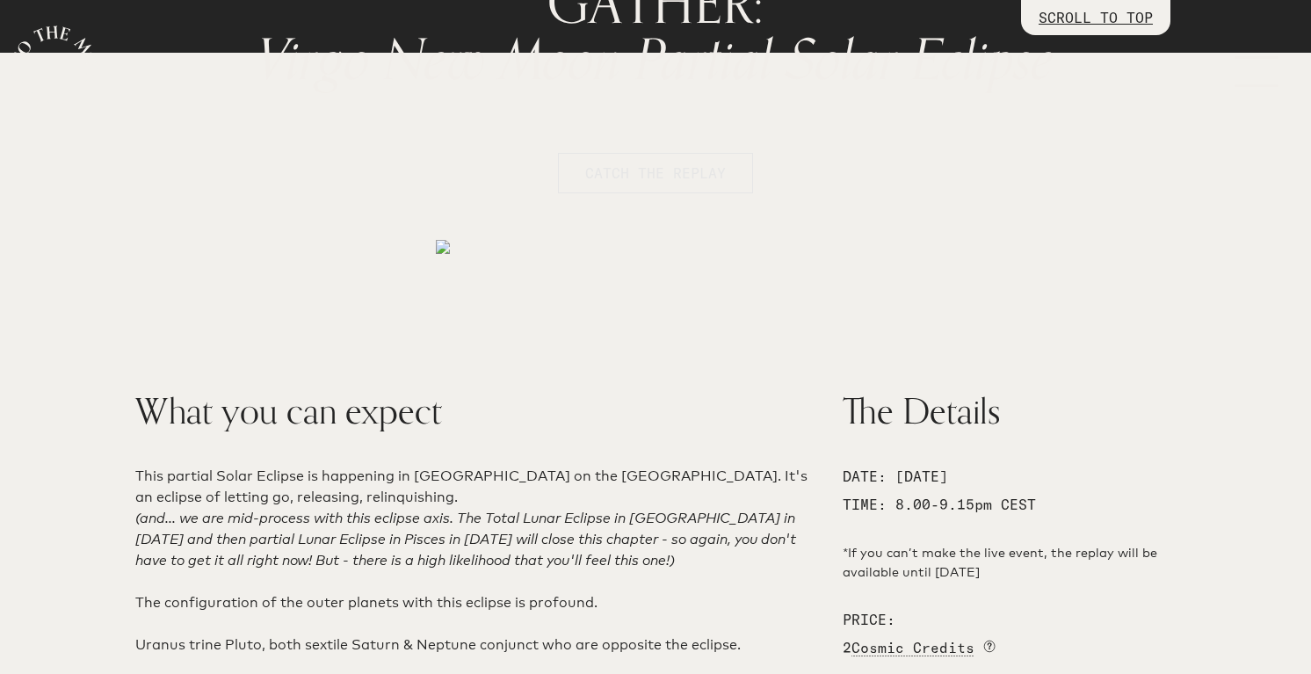
click at [728, 180] on button "CATCH THE REPLAY" at bounding box center [655, 173] width 195 height 40
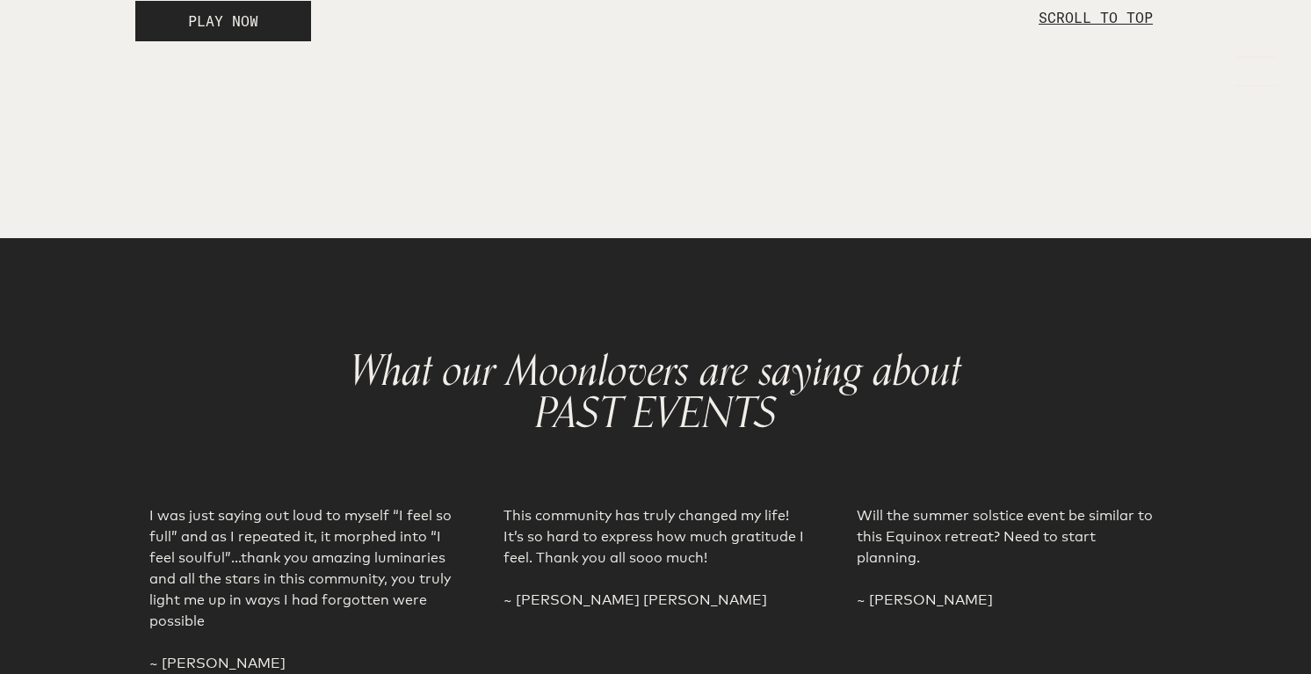
scroll to position [3094, 0]
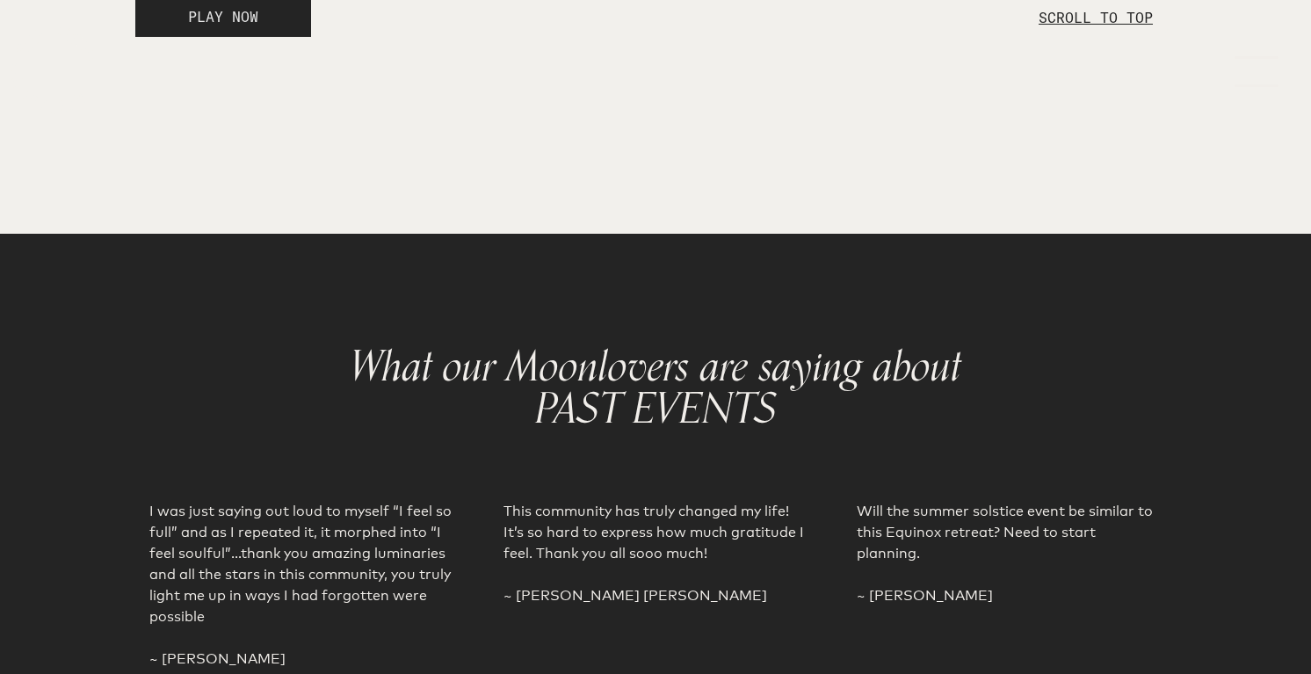
click at [261, 37] on button "PLAY NOW" at bounding box center [223, 16] width 176 height 40
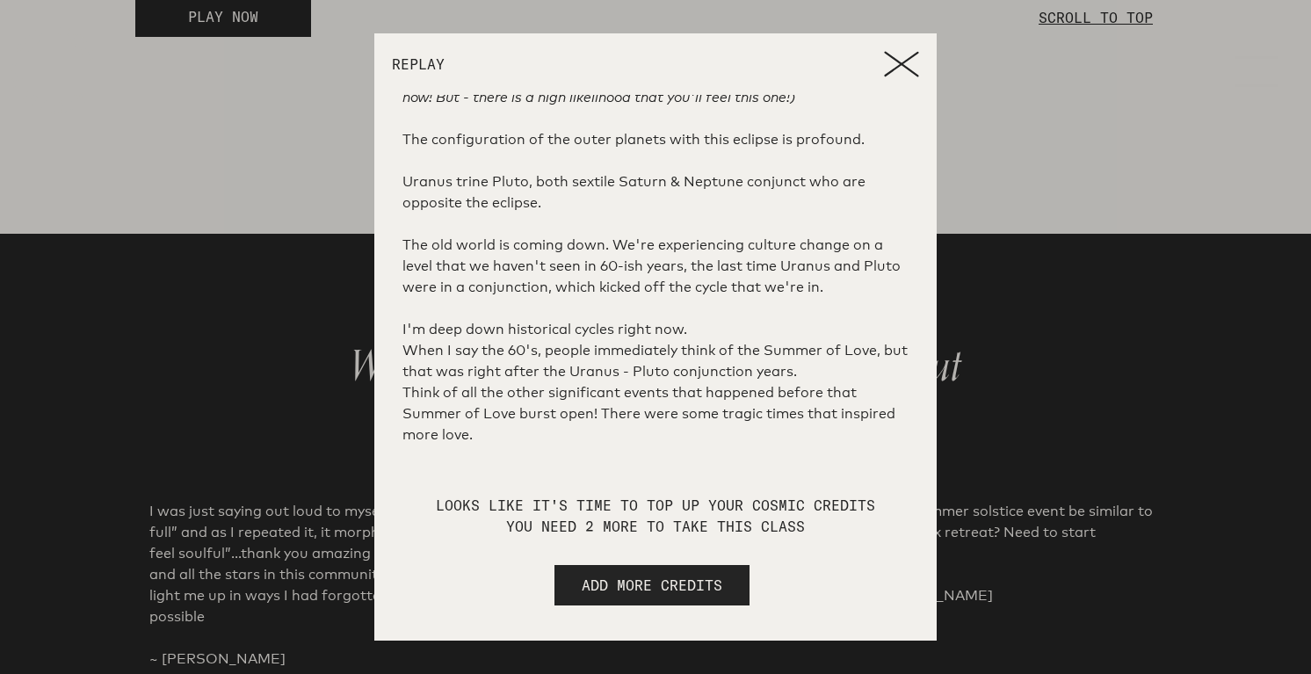
scroll to position [351, 0]
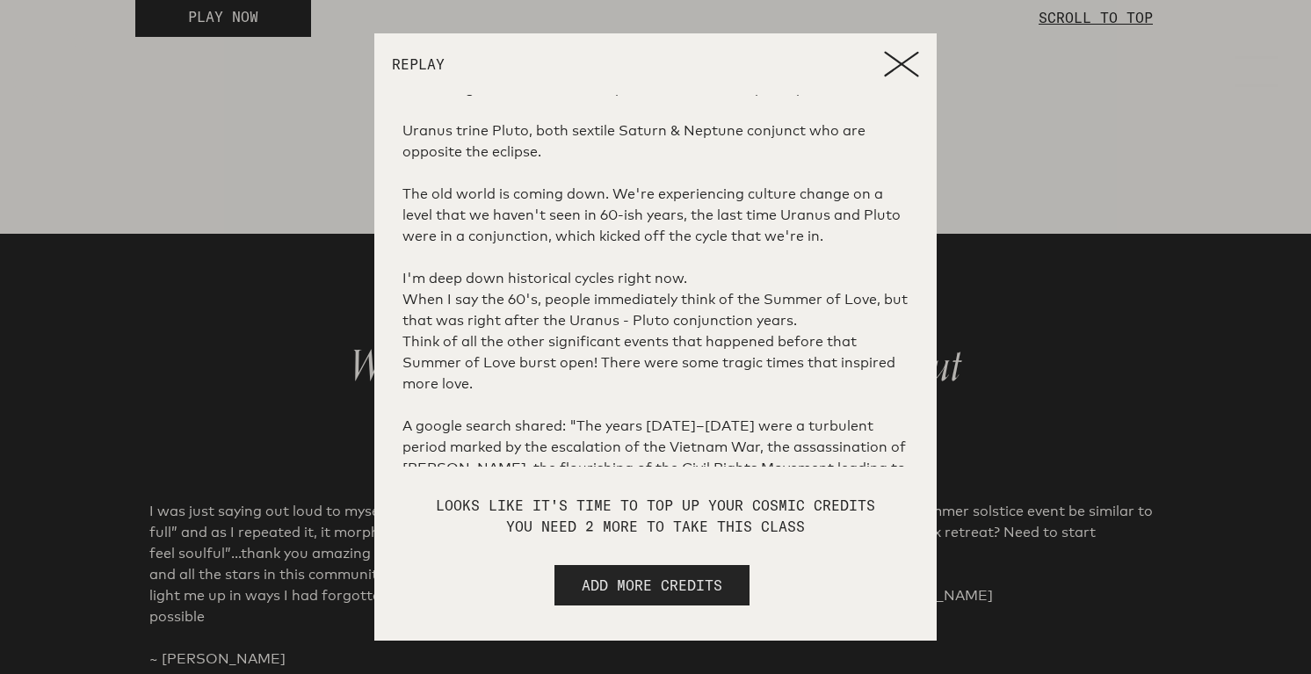
click at [678, 588] on span "ADD MORE CREDITS" at bounding box center [652, 585] width 141 height 21
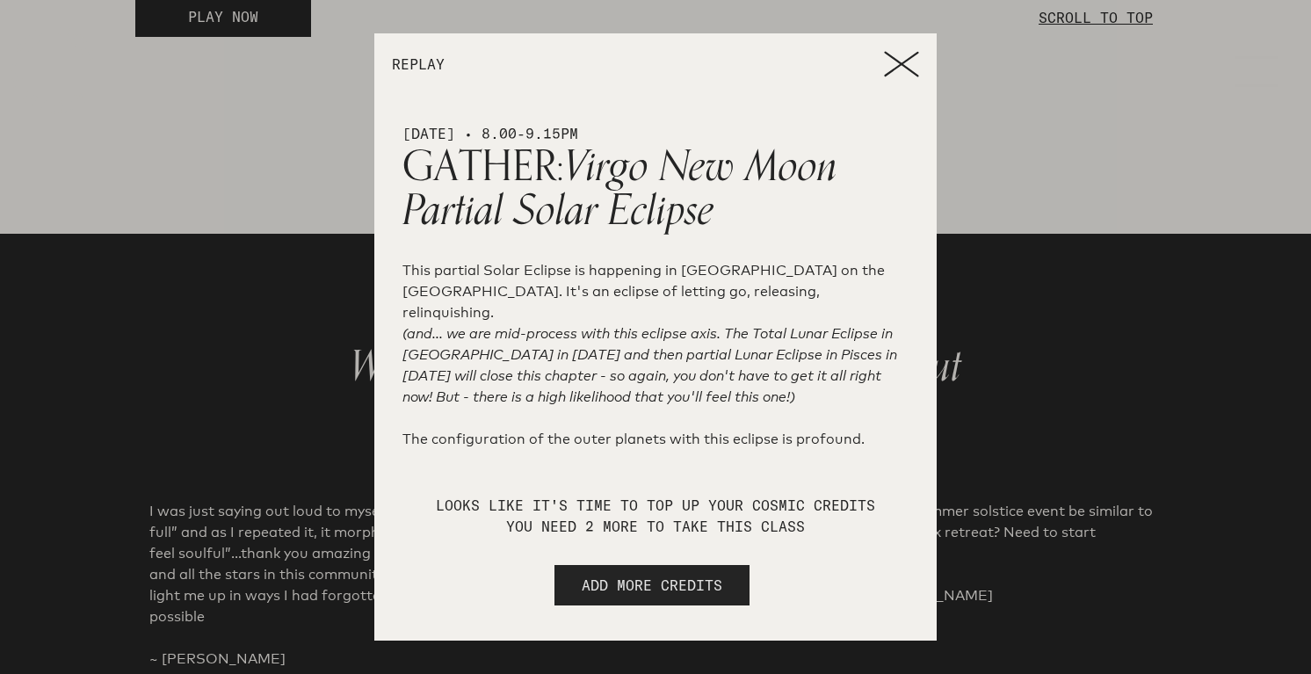
select select "2"
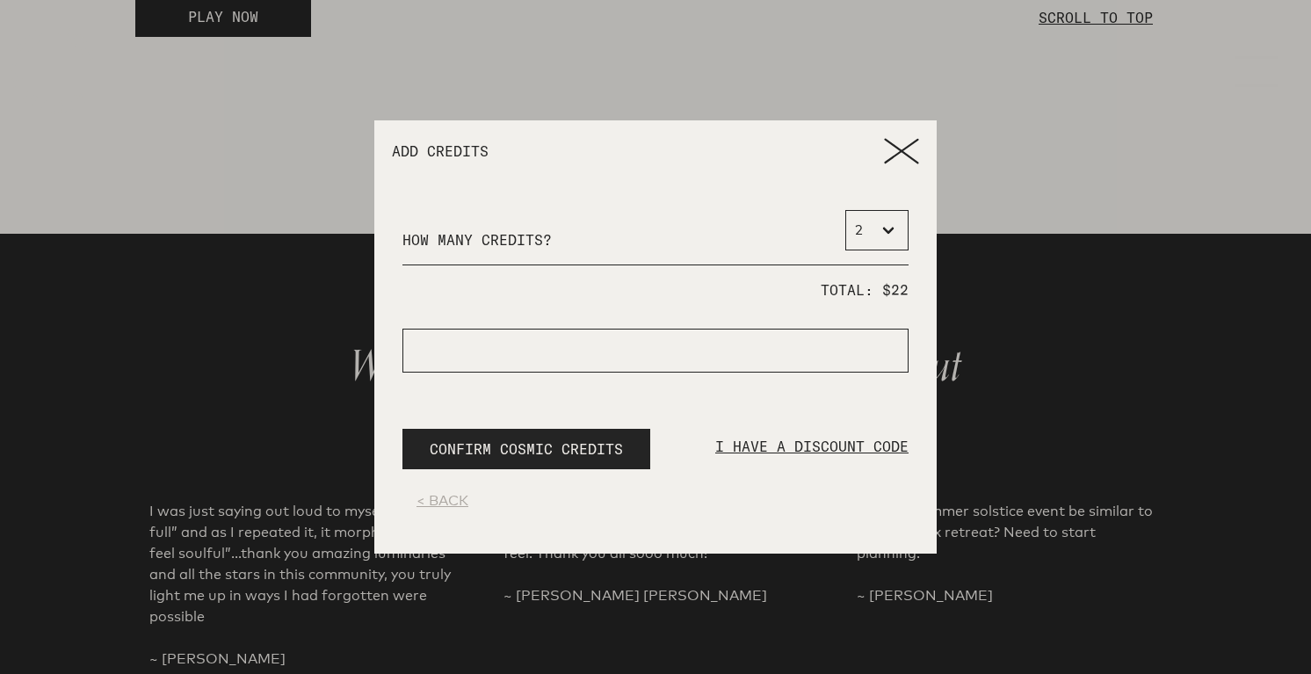
click at [904, 152] on icon at bounding box center [901, 151] width 33 height 24
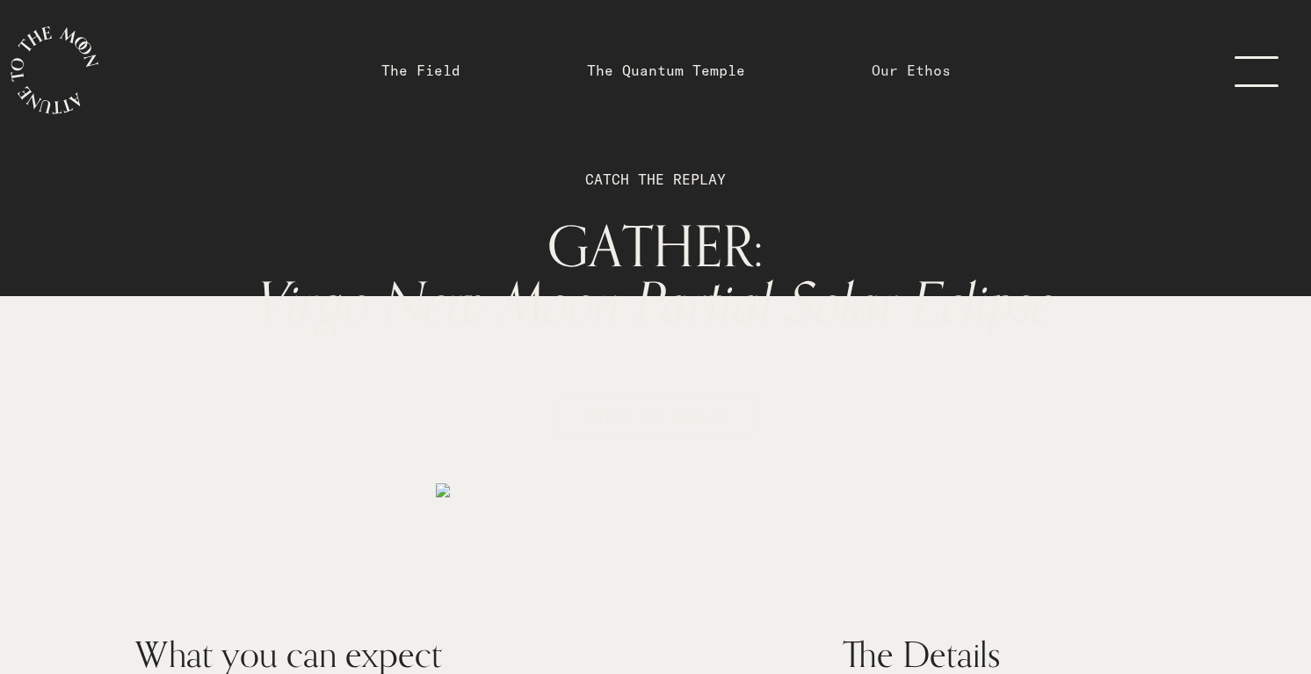
click at [880, 64] on link "Our Ethos" at bounding box center [911, 70] width 79 height 21
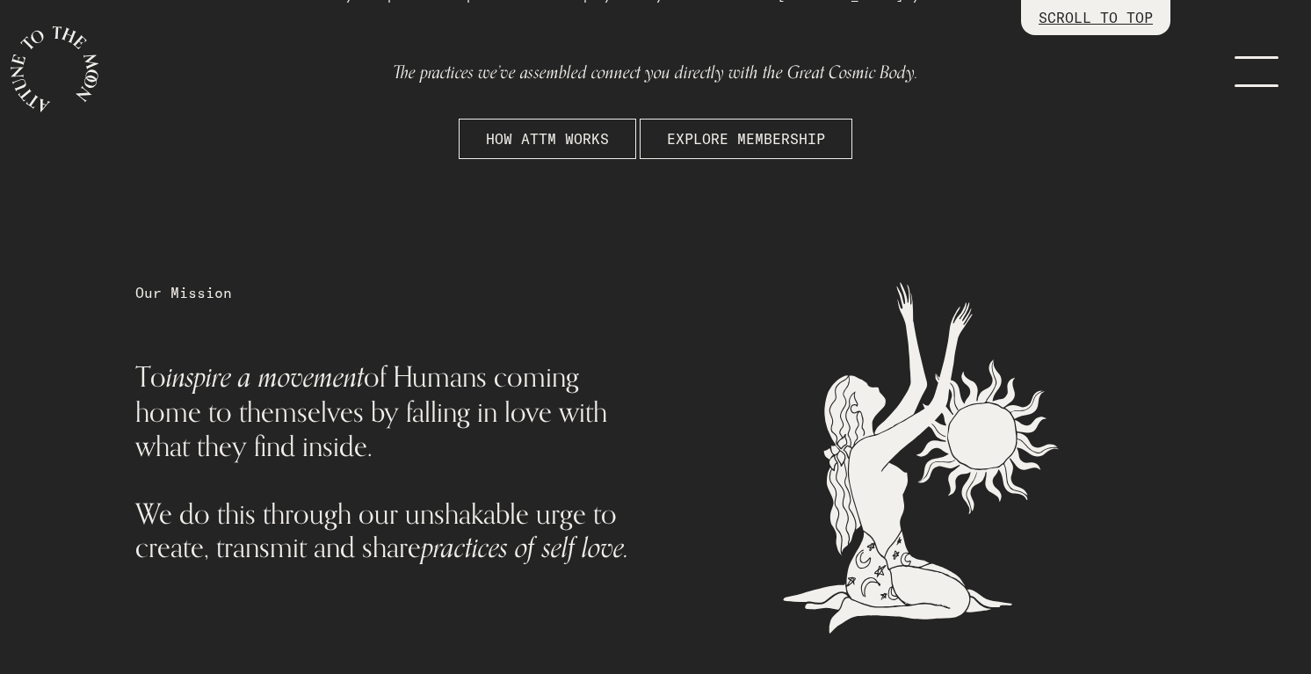
scroll to position [544, 0]
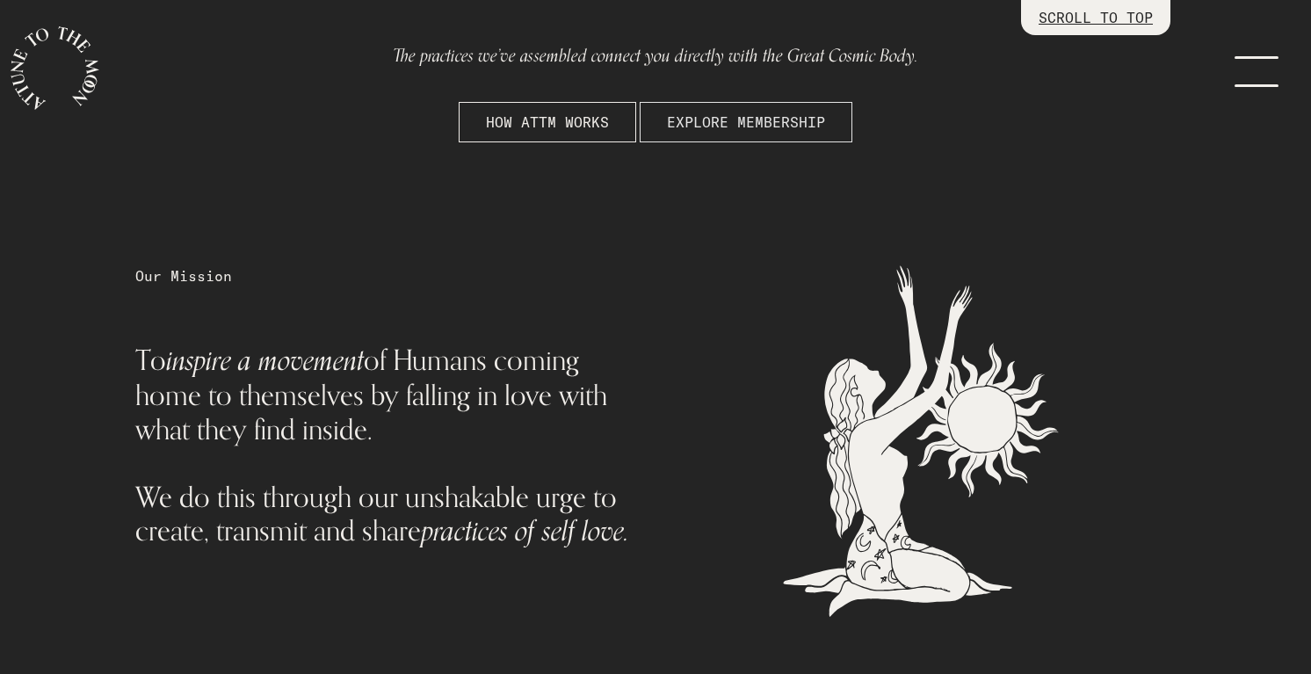
click at [792, 129] on span "EXPLORE MEMBERSHIP" at bounding box center [746, 122] width 158 height 21
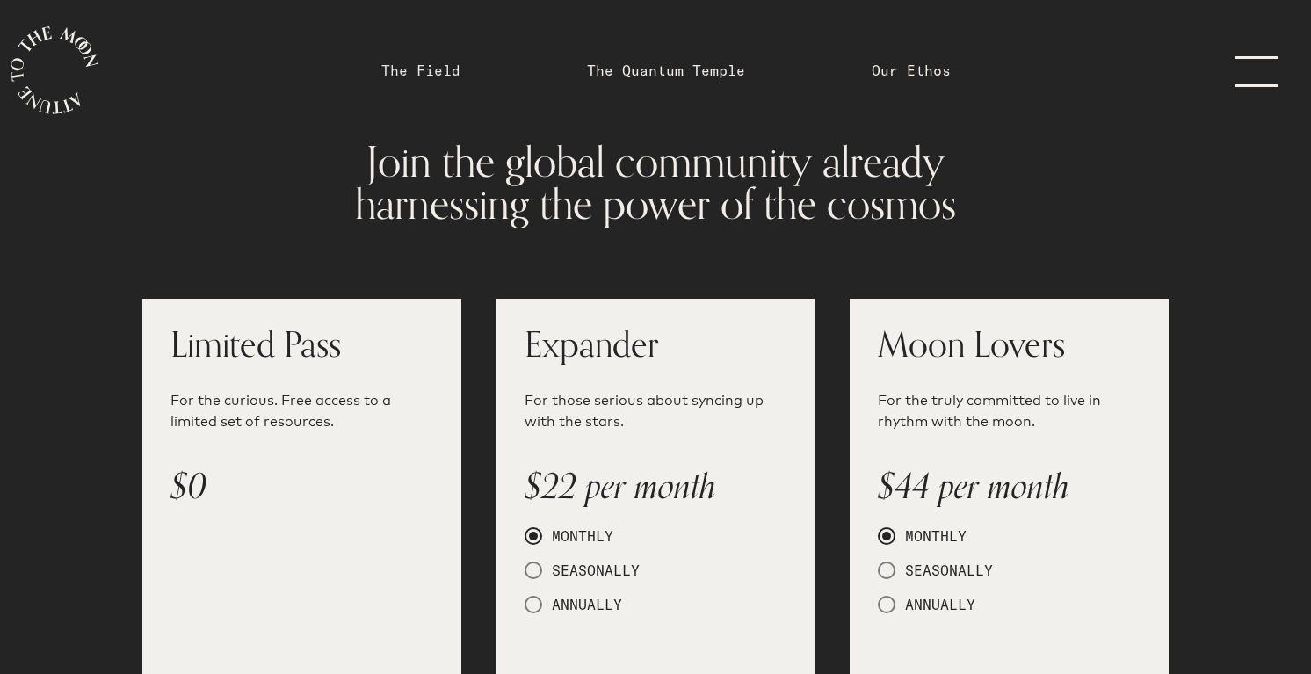
click at [459, 68] on link "The Field" at bounding box center [420, 70] width 79 height 21
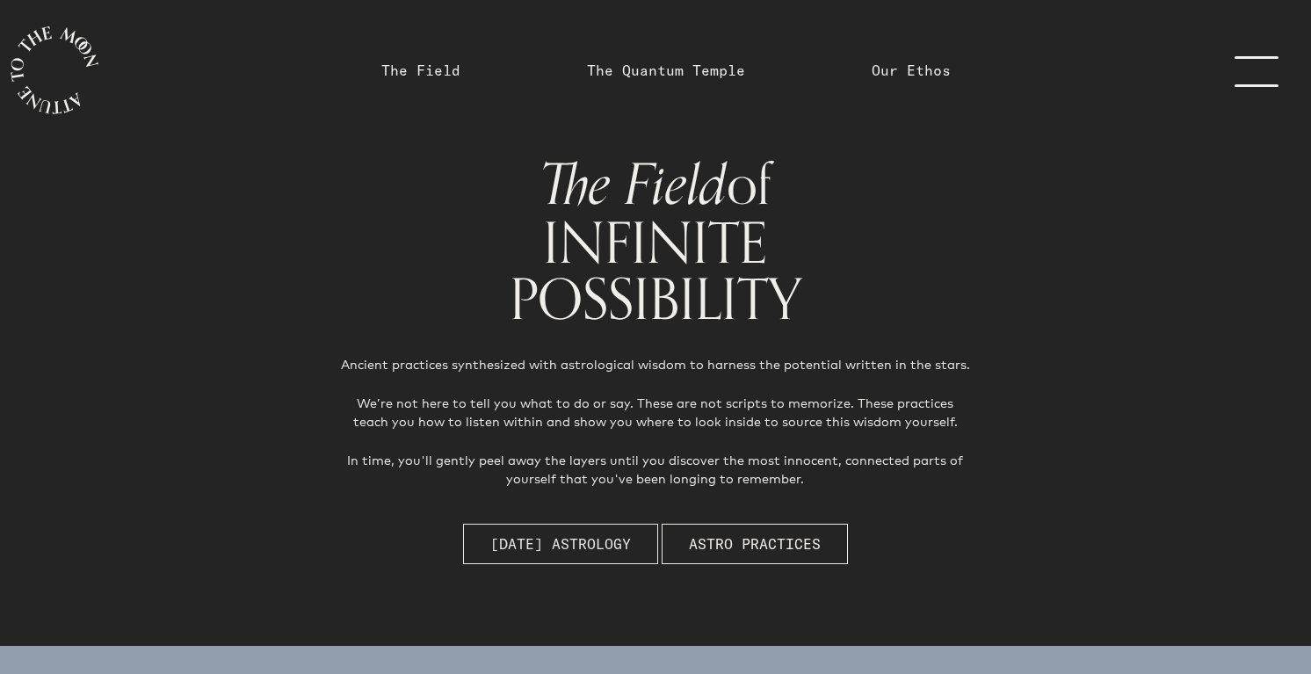
click at [623, 543] on span "[DATE] Astrology" at bounding box center [560, 543] width 141 height 21
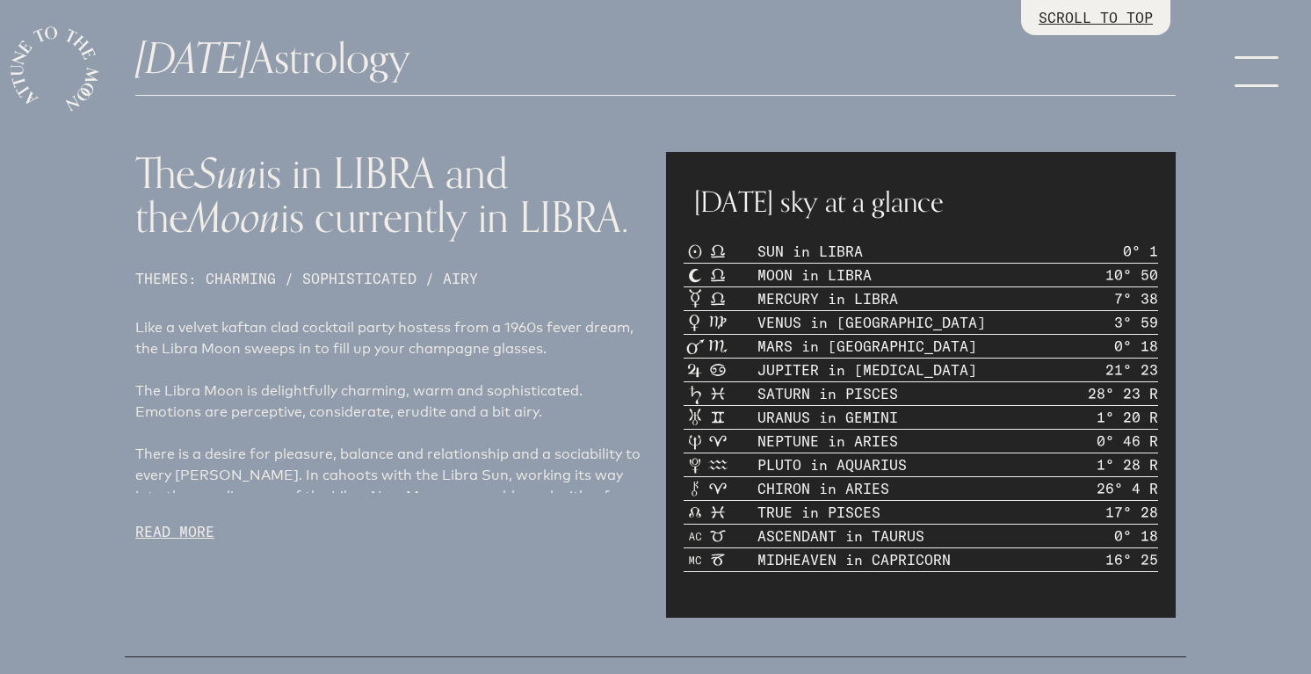
scroll to position [767, 0]
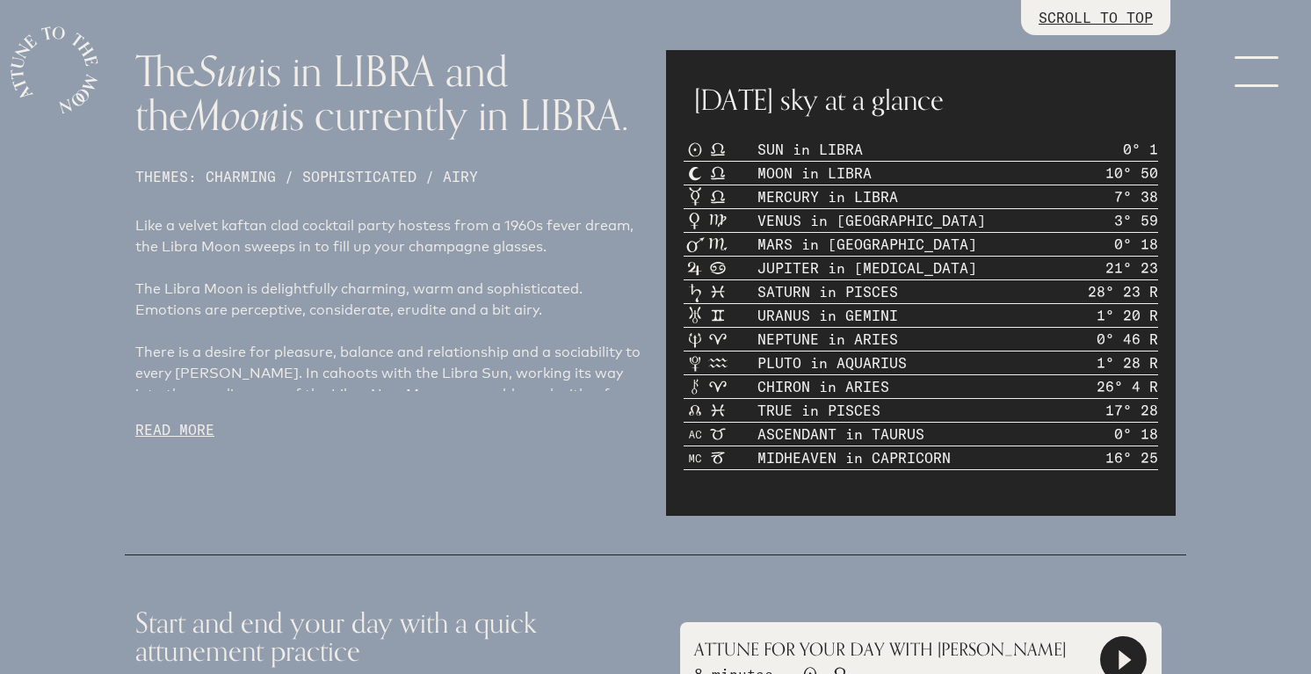
click at [178, 426] on p "READ MORE" at bounding box center [390, 429] width 510 height 21
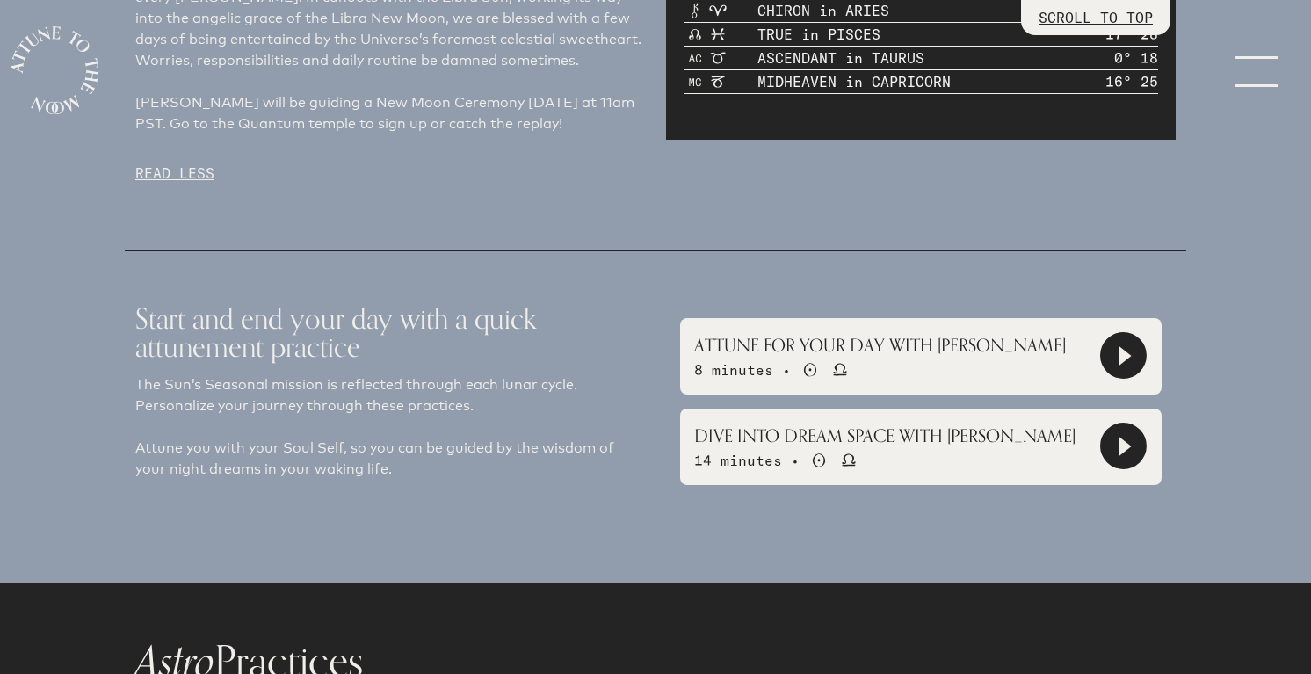
scroll to position [1146, 0]
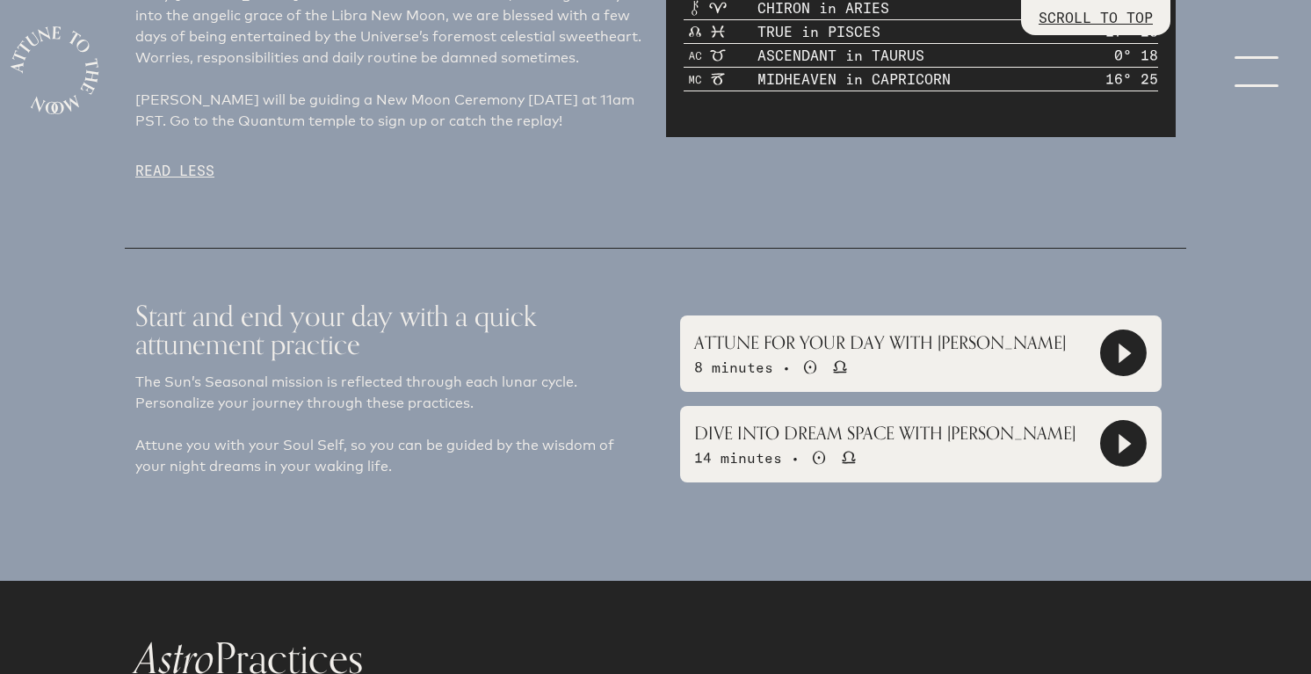
click at [1125, 347] on icon at bounding box center [1125, 354] width 12 height 20
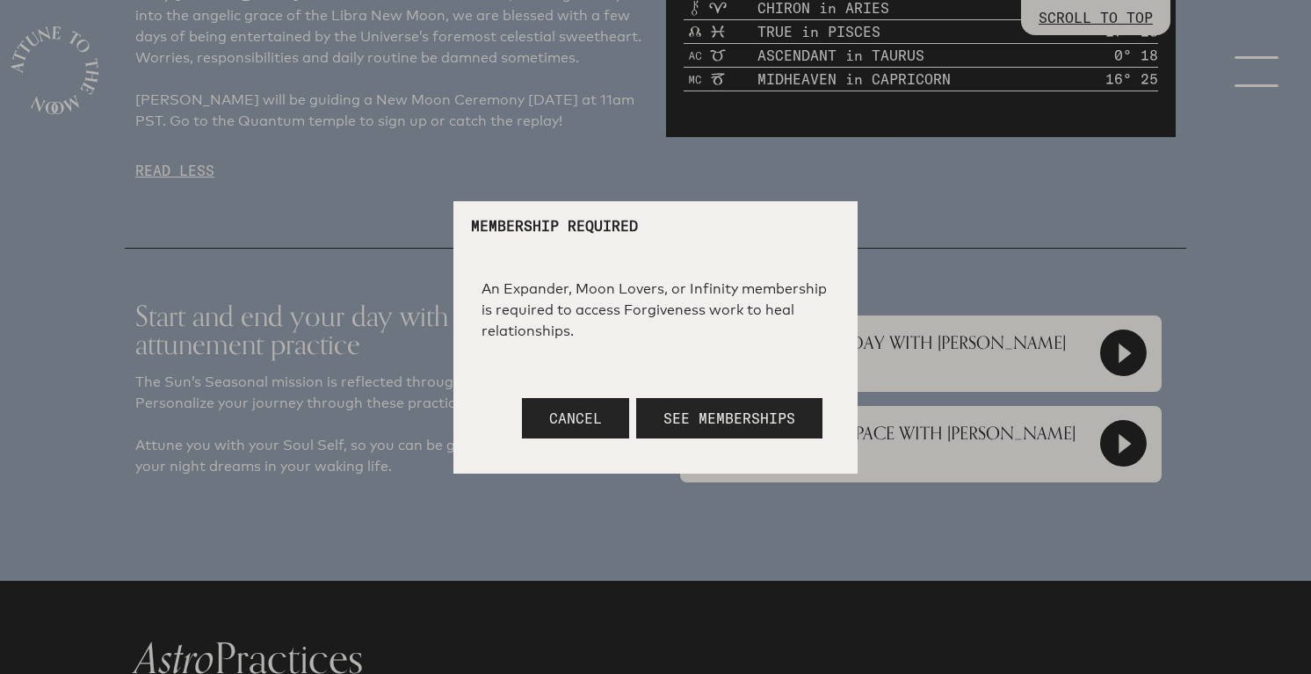
click at [600, 419] on span "Cancel" at bounding box center [575, 418] width 53 height 18
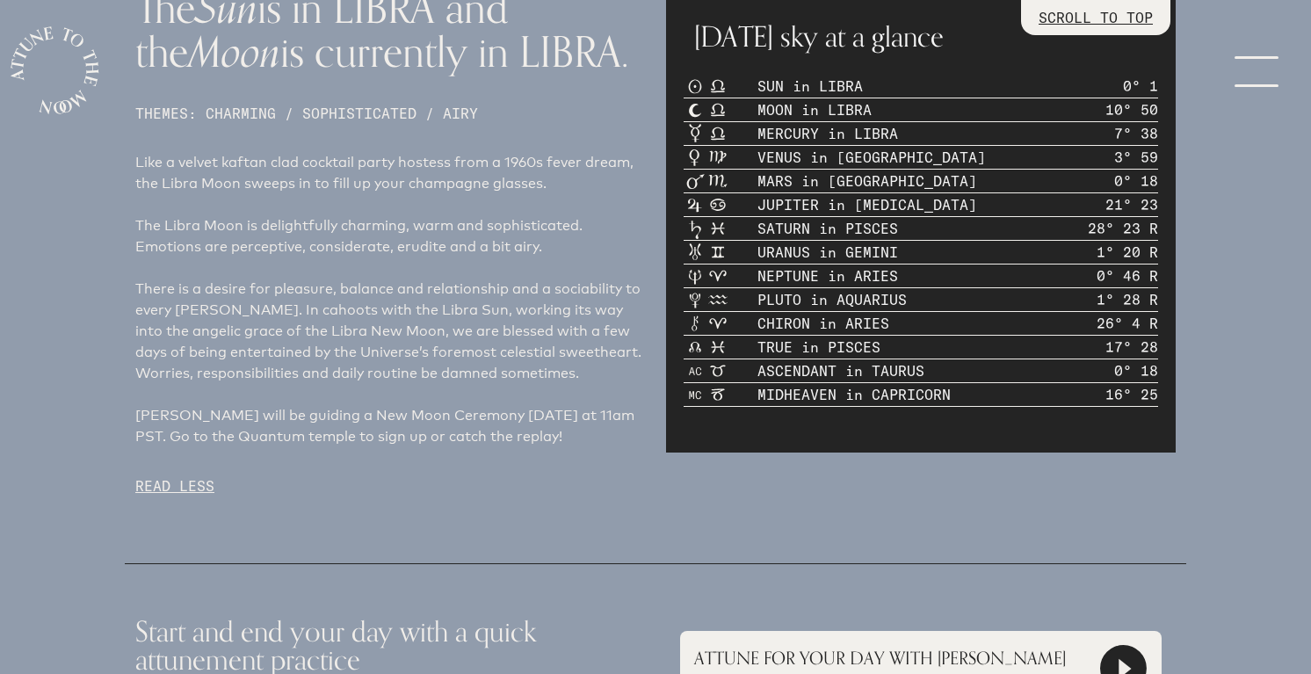
scroll to position [0, 0]
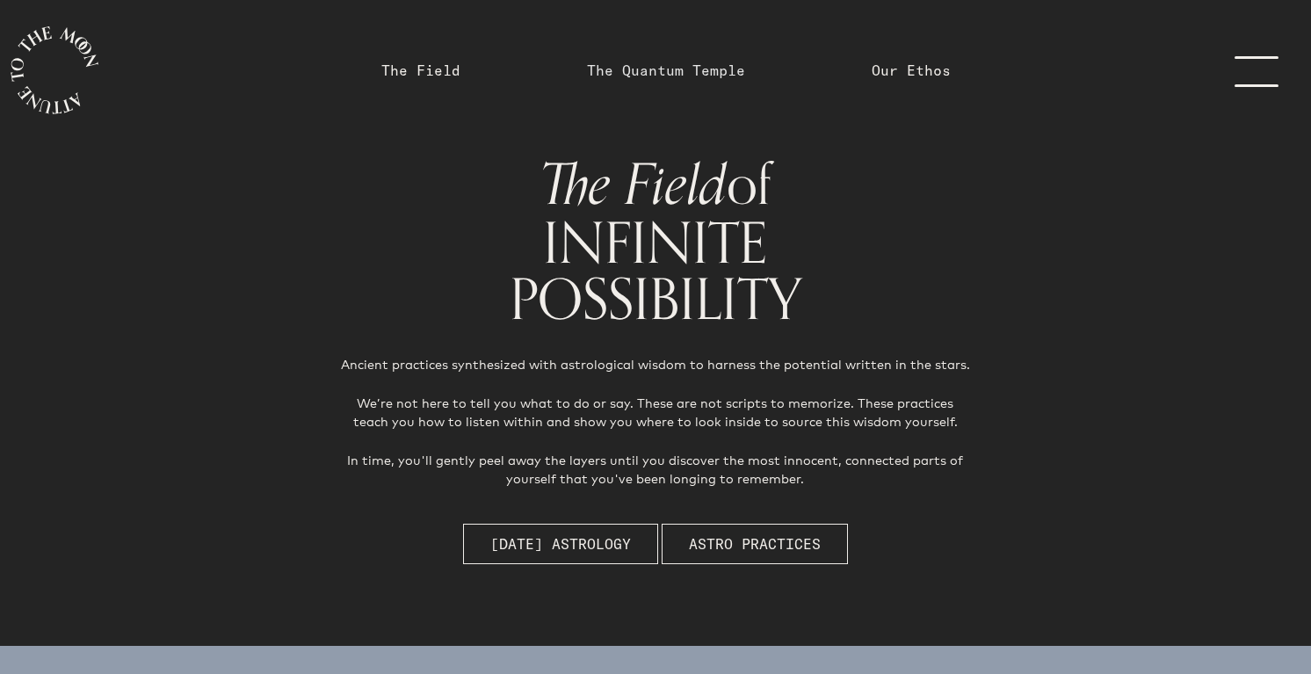
click at [716, 68] on link "The Quantum Temple" at bounding box center [666, 70] width 158 height 21
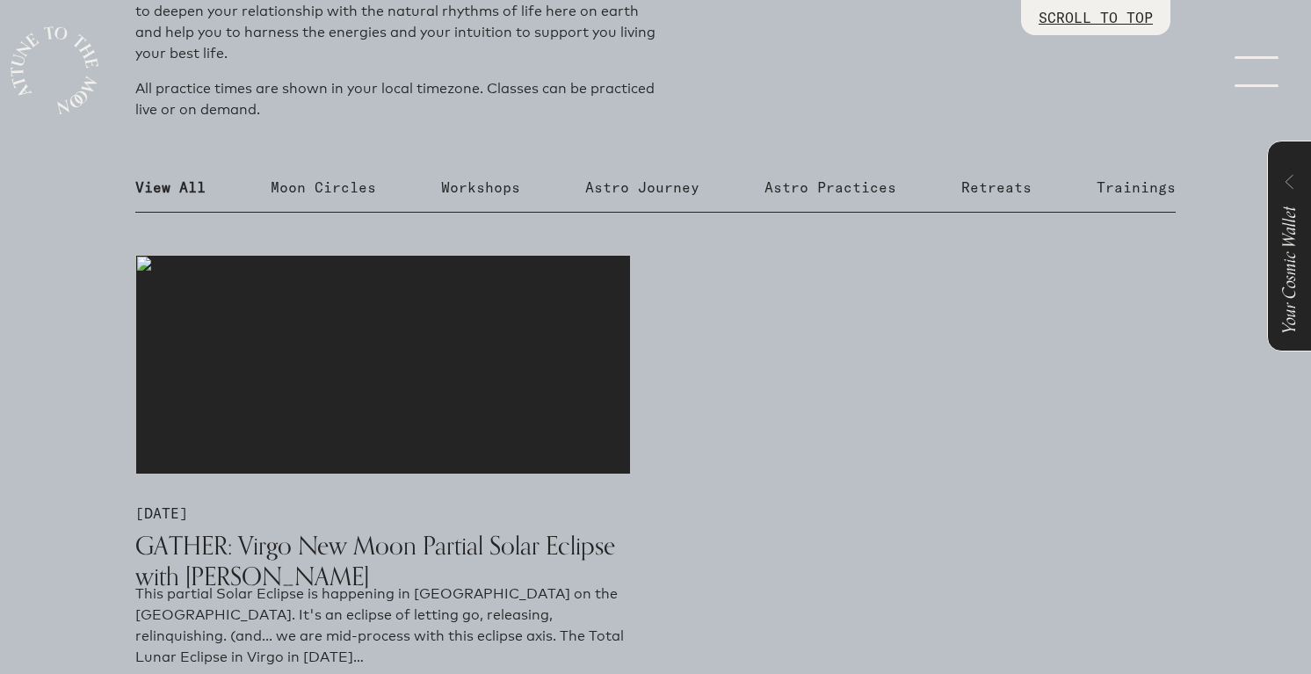
scroll to position [775, 0]
